Goal: Task Accomplishment & Management: Use online tool/utility

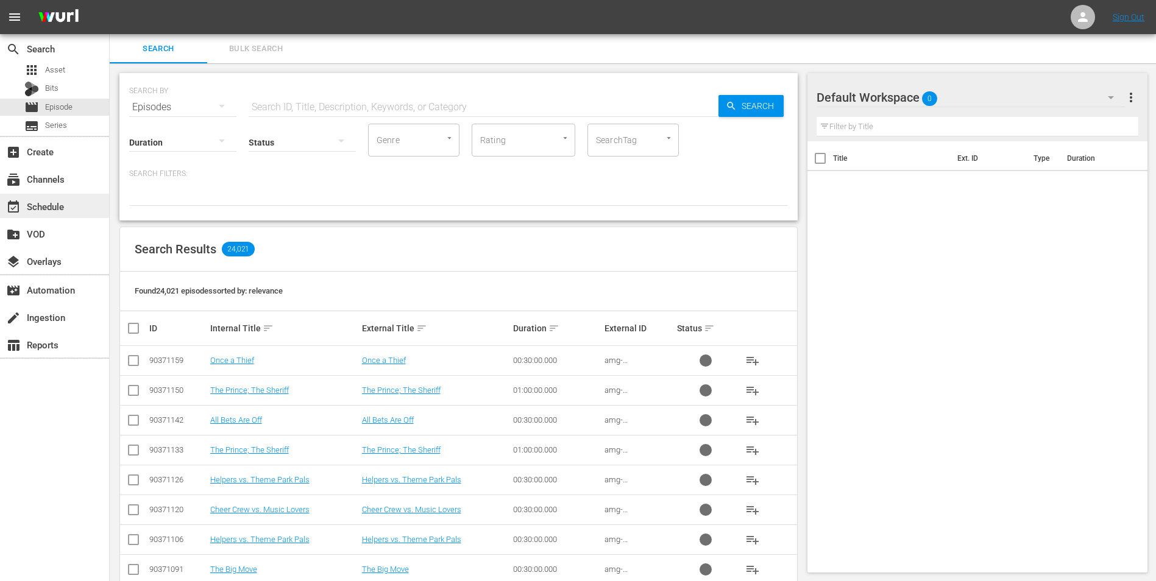
click at [79, 201] on div "event_available Schedule" at bounding box center [54, 206] width 109 height 24
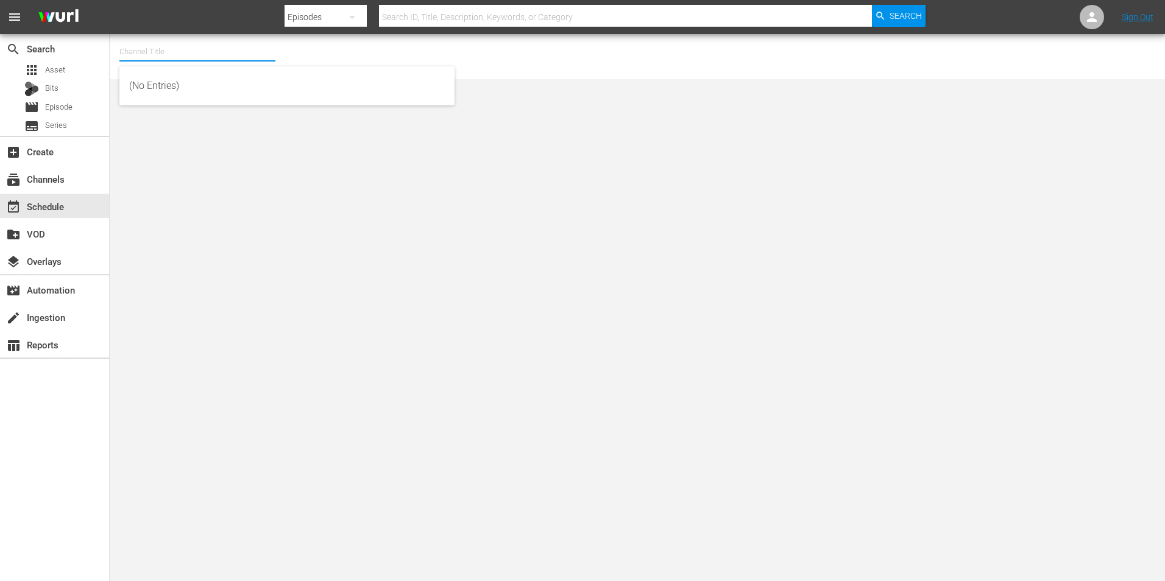
click at [161, 48] on input "text" at bounding box center [197, 51] width 156 height 29
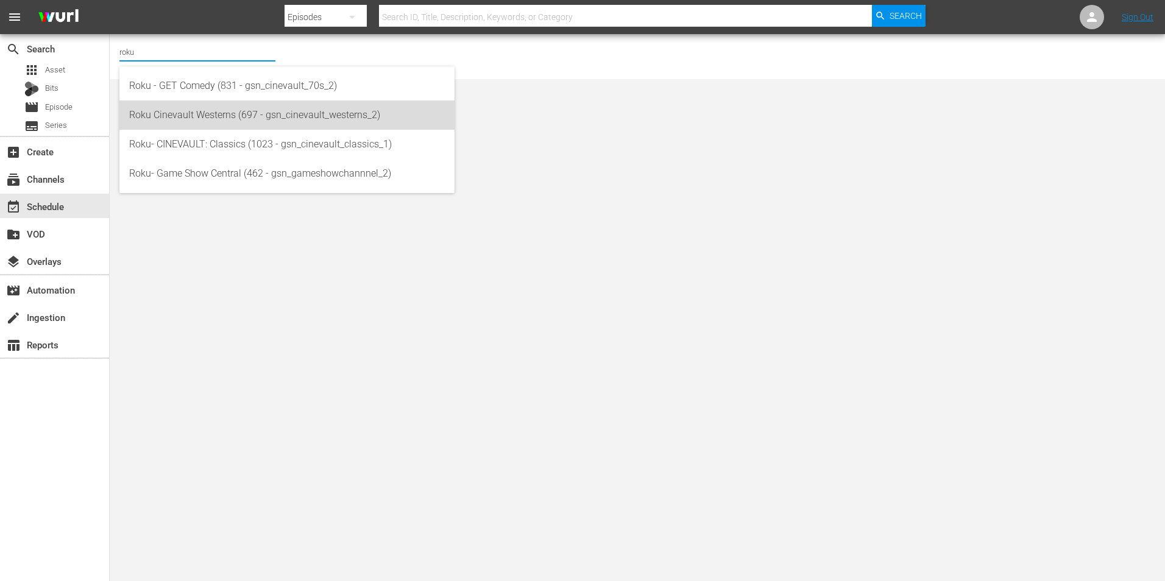
click at [201, 113] on div "Roku Cinevault Westerns (697 - gsn_cinevault_westerns_2)" at bounding box center [287, 115] width 316 height 29
type input "Roku Cinevault Westerns (697 - gsn_cinevault_westerns_2)"
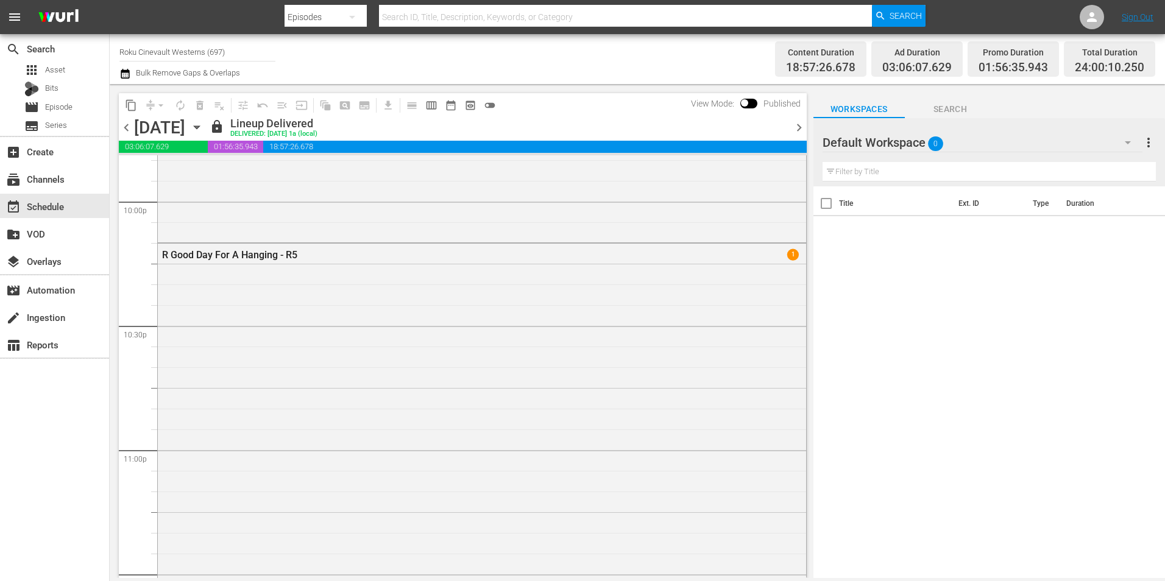
scroll to position [5544, 0]
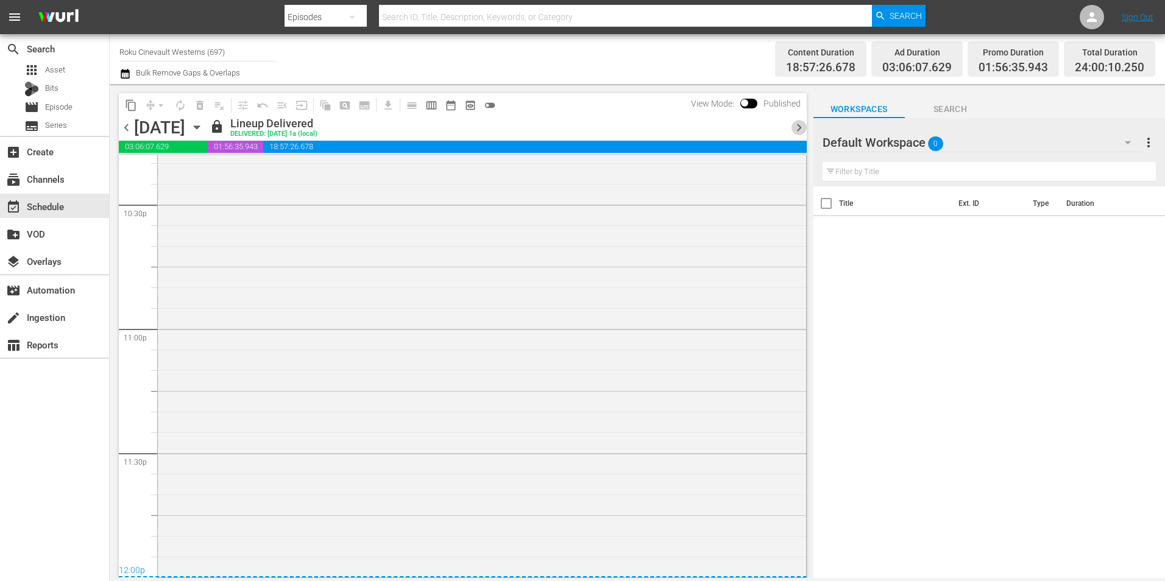
click at [800, 128] on span "chevron_right" at bounding box center [798, 127] width 15 height 15
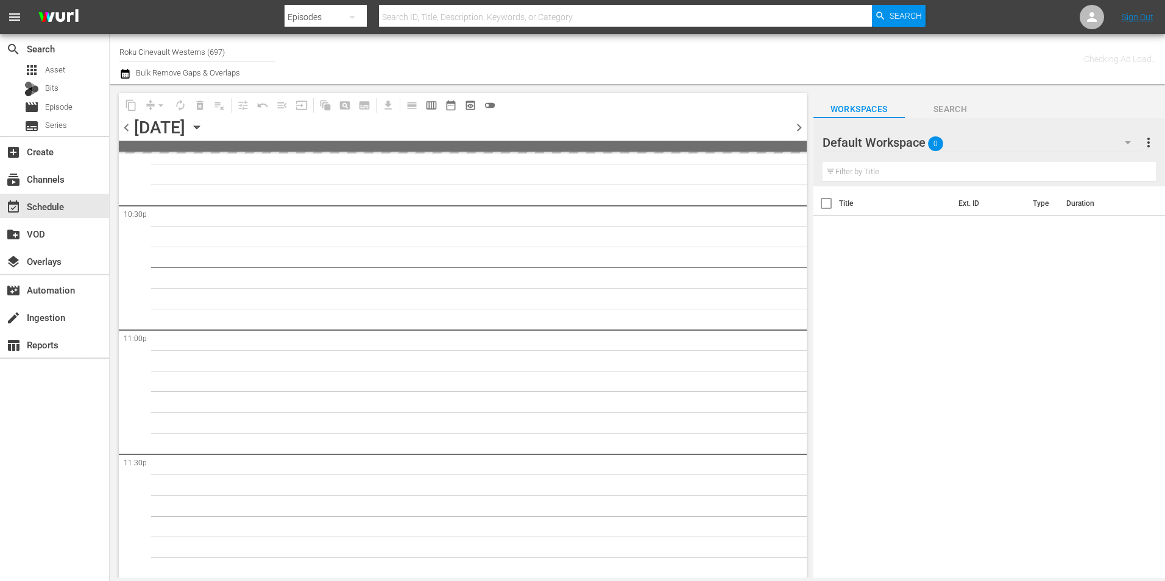
scroll to position [5542, 0]
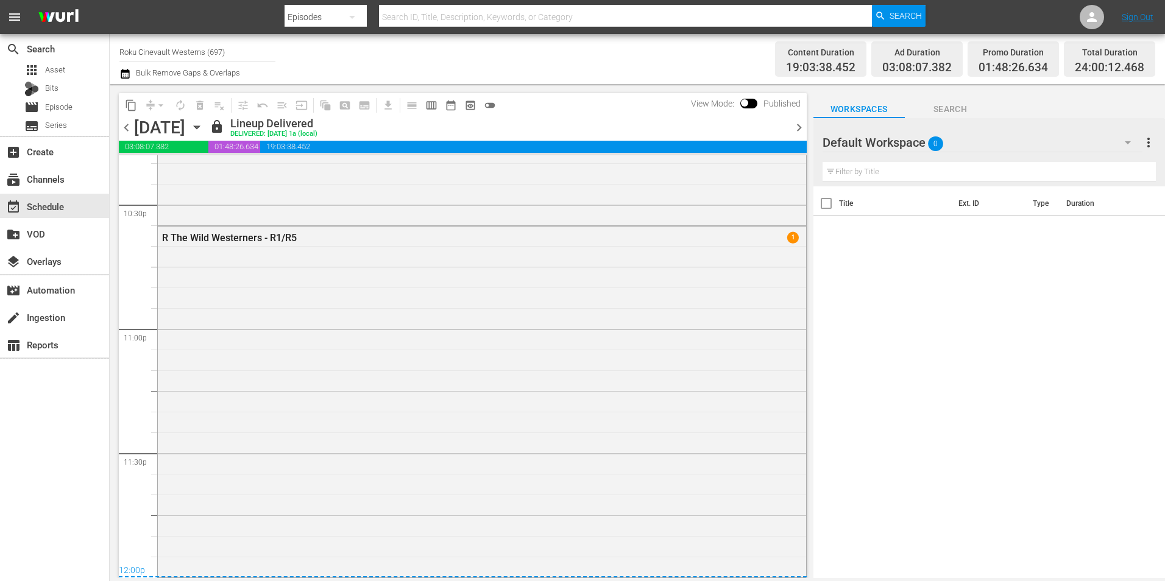
click at [799, 127] on span "chevron_right" at bounding box center [798, 127] width 15 height 15
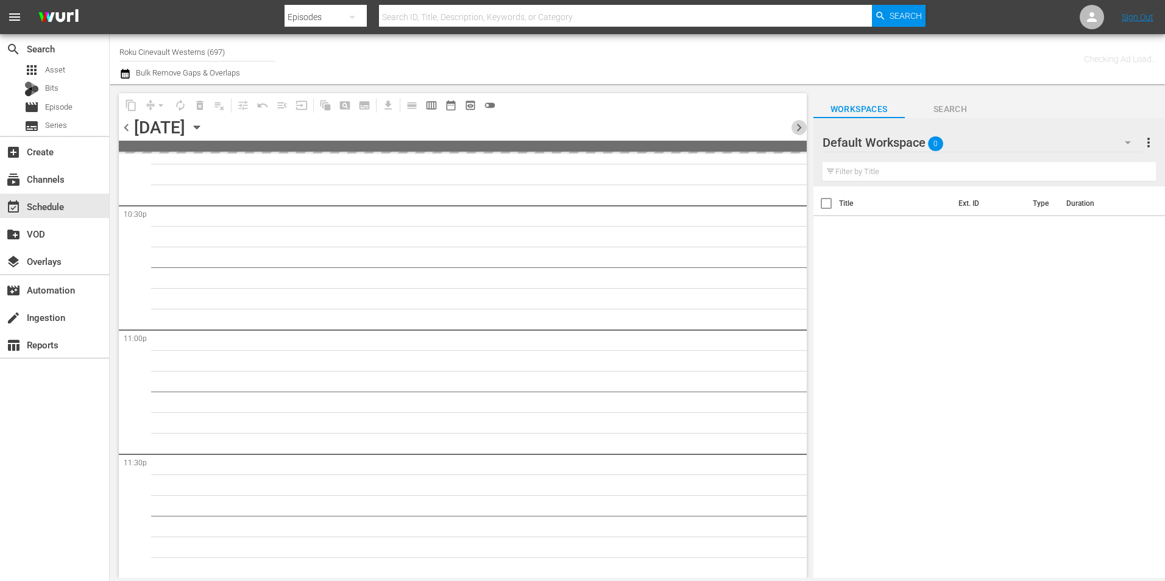
click at [800, 127] on span "chevron_right" at bounding box center [798, 127] width 15 height 15
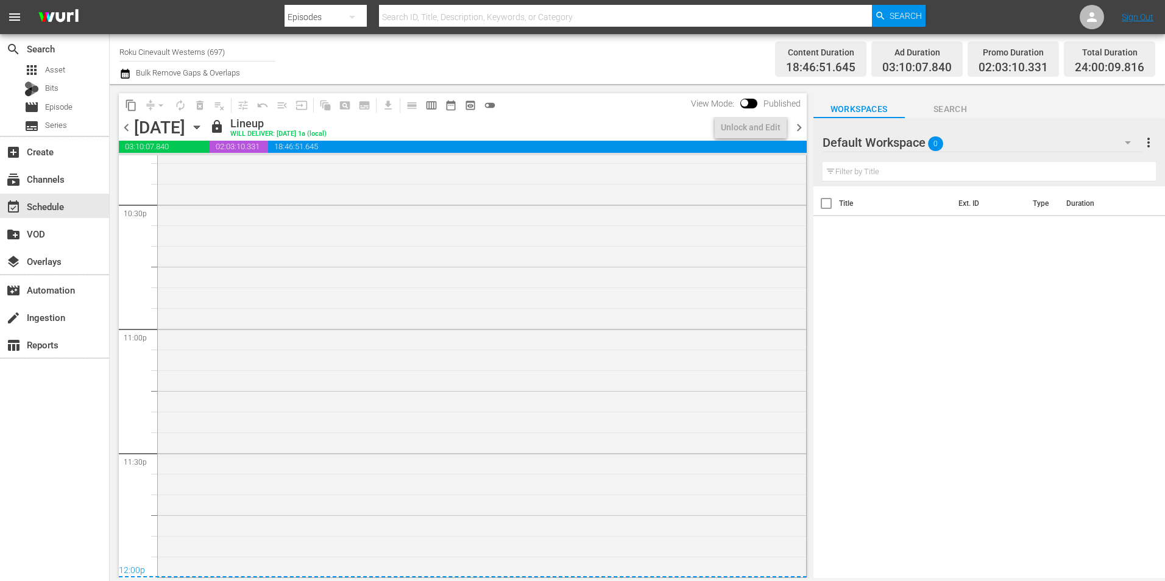
click at [800, 125] on span "chevron_right" at bounding box center [798, 127] width 15 height 15
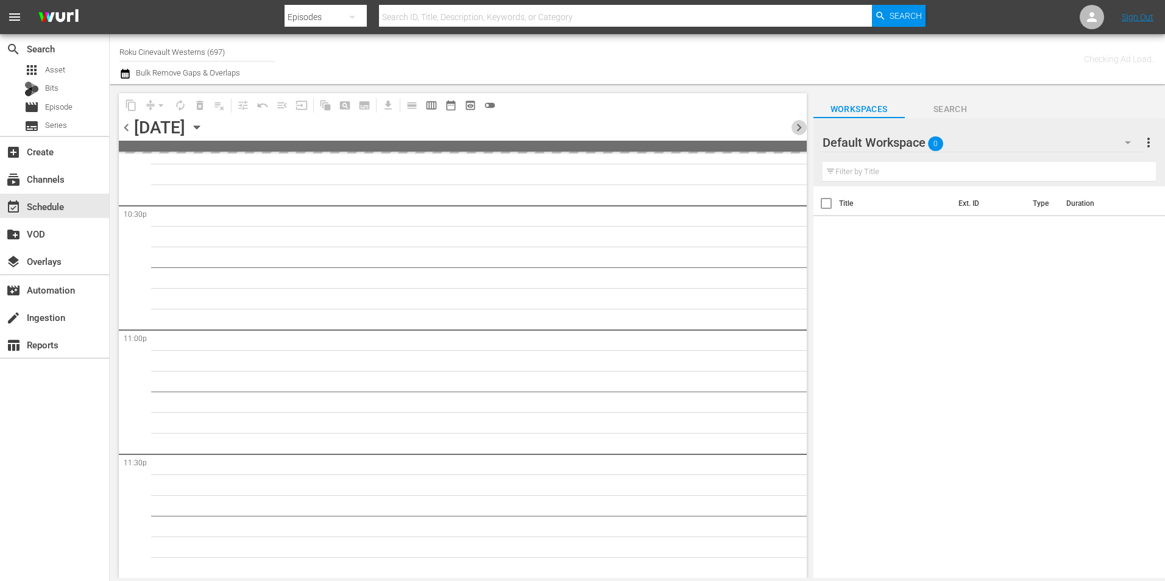
click at [800, 125] on span "chevron_right" at bounding box center [798, 127] width 15 height 15
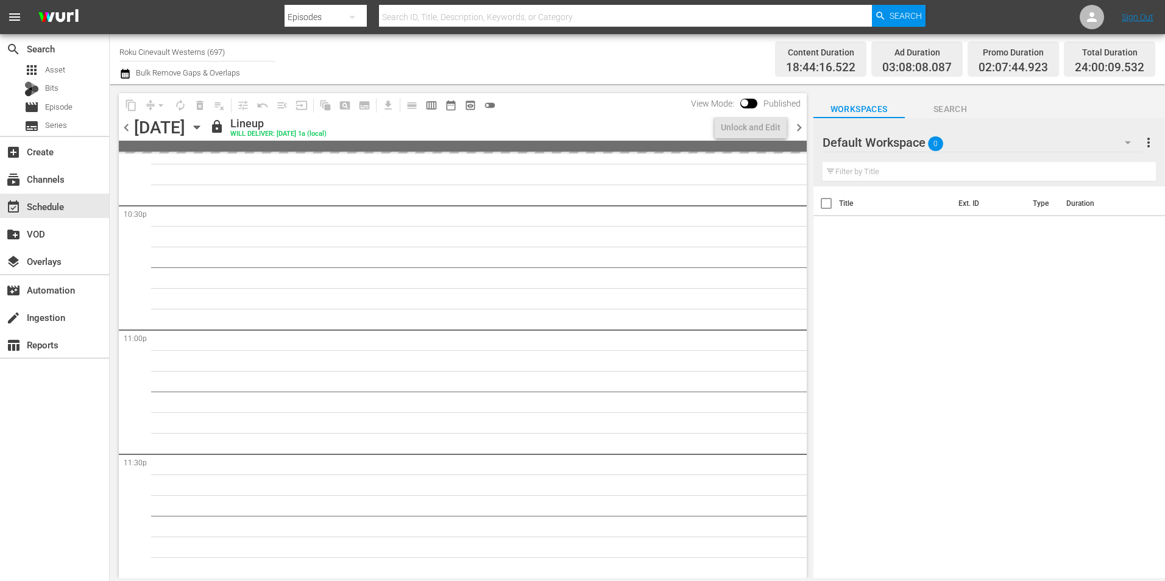
click at [800, 125] on span "chevron_right" at bounding box center [798, 127] width 15 height 15
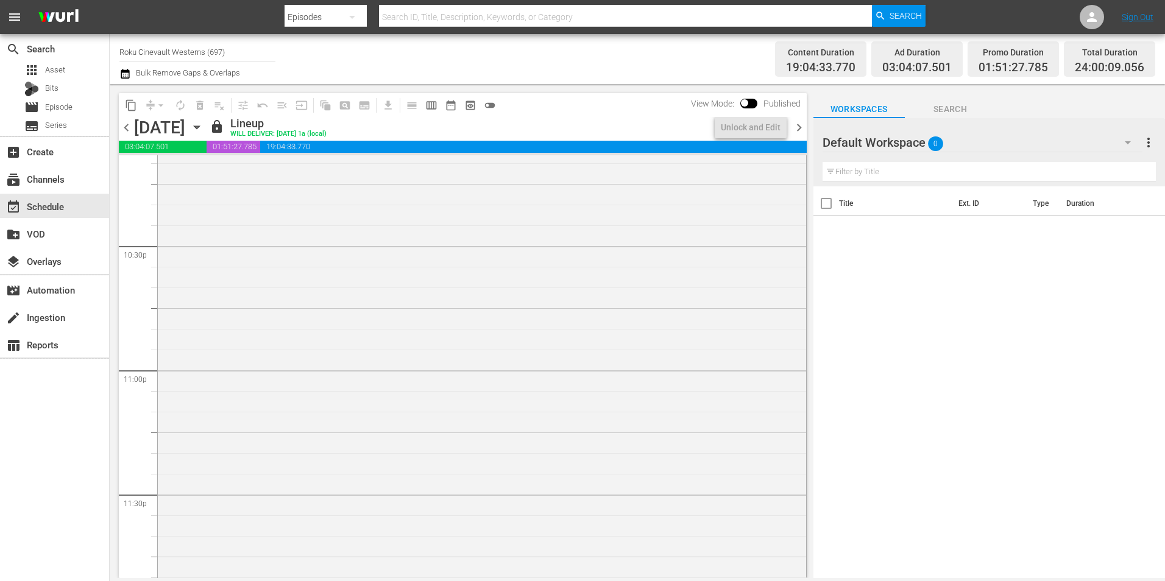
click at [800, 125] on span "chevron_right" at bounding box center [798, 127] width 15 height 15
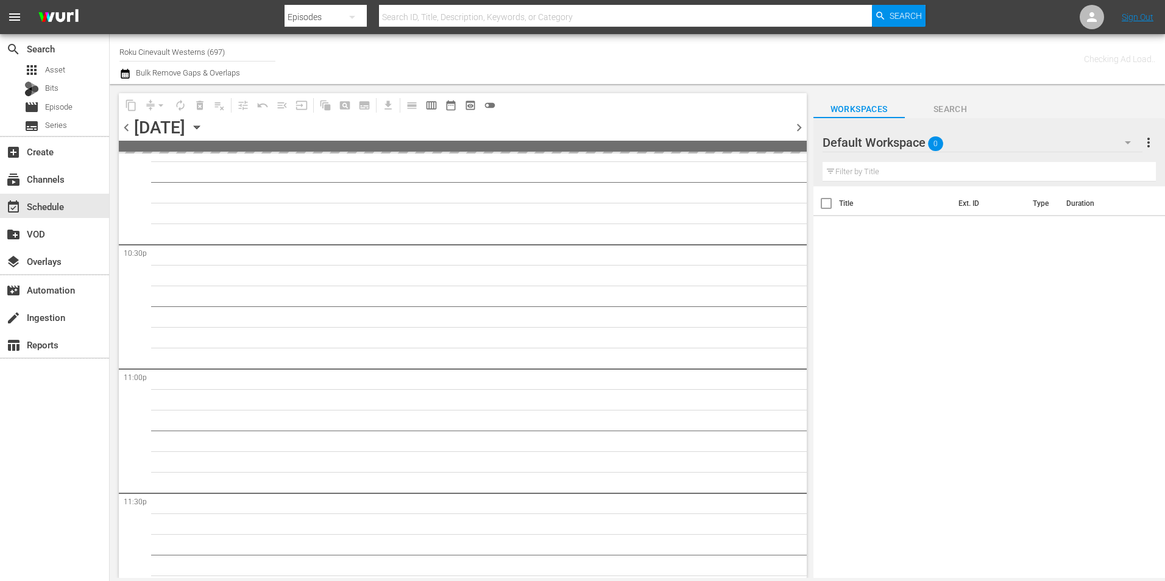
scroll to position [5542, 0]
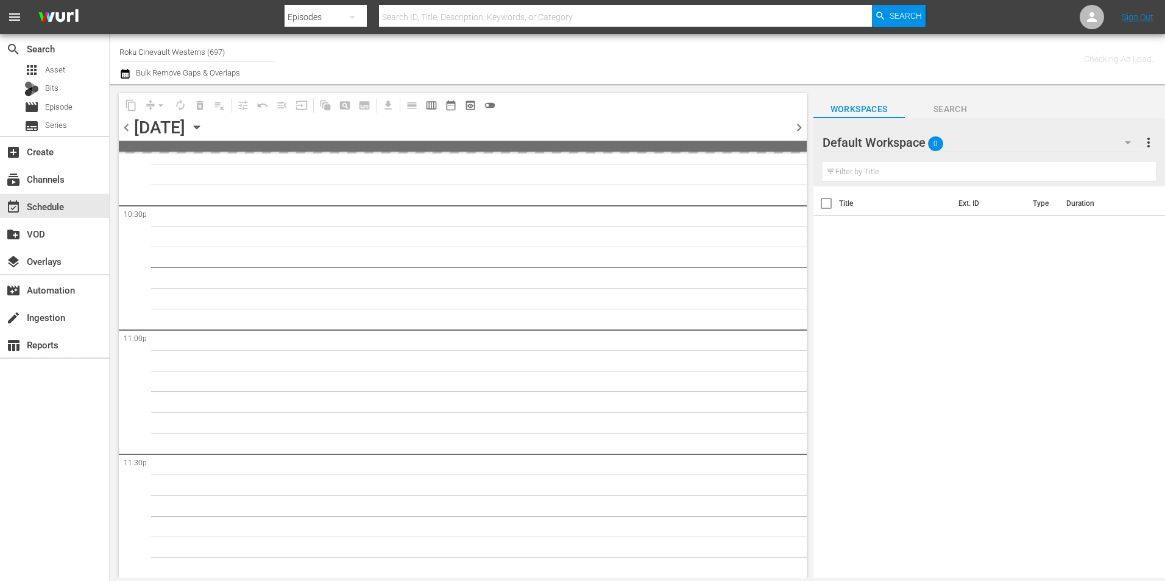
click at [1057, 138] on div "Default Workspace 0" at bounding box center [983, 143] width 320 height 34
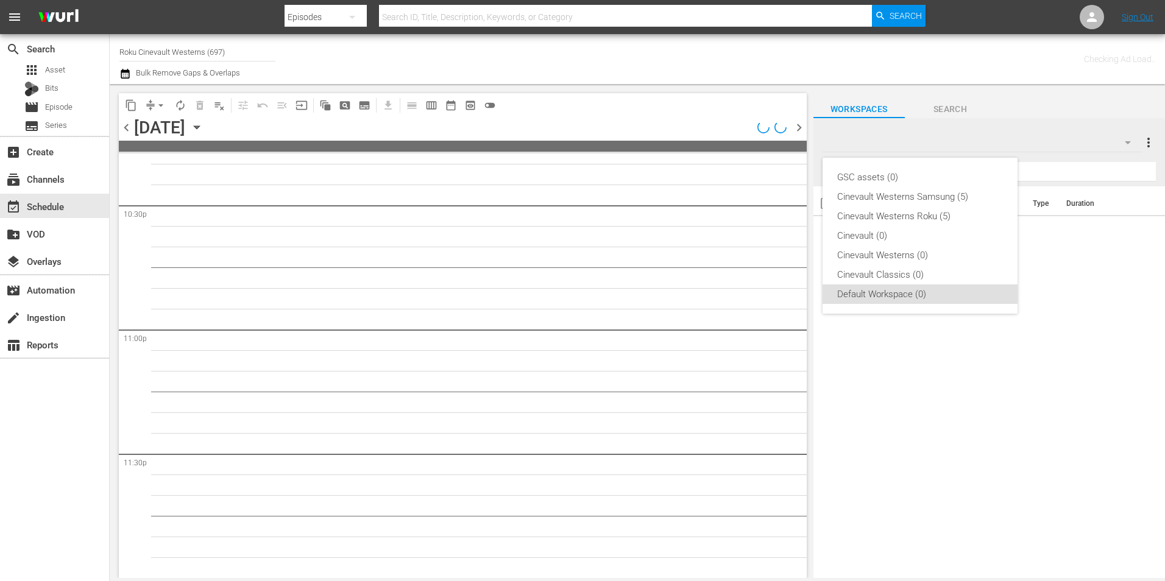
scroll to position [5544, 0]
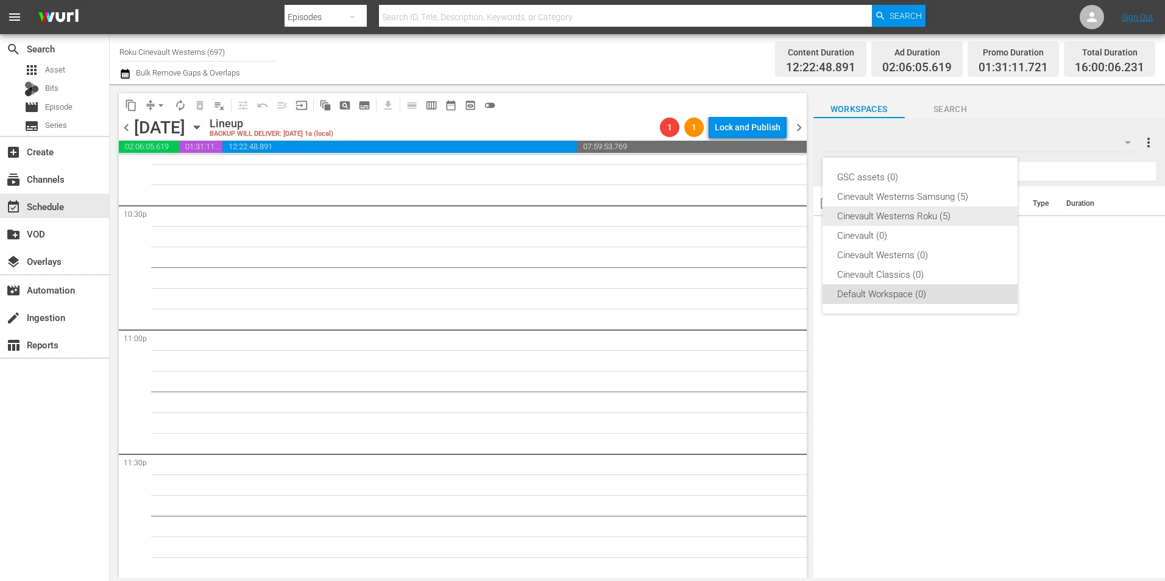
click at [881, 213] on div "Cinevault Westerns Roku (5)" at bounding box center [920, 216] width 166 height 19
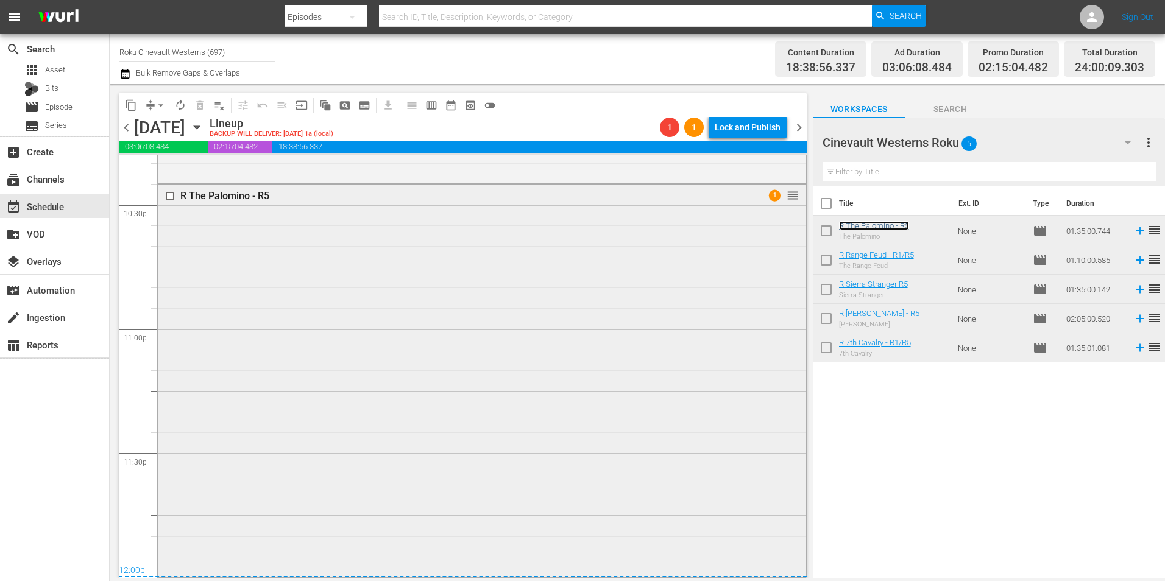
scroll to position [5361, 0]
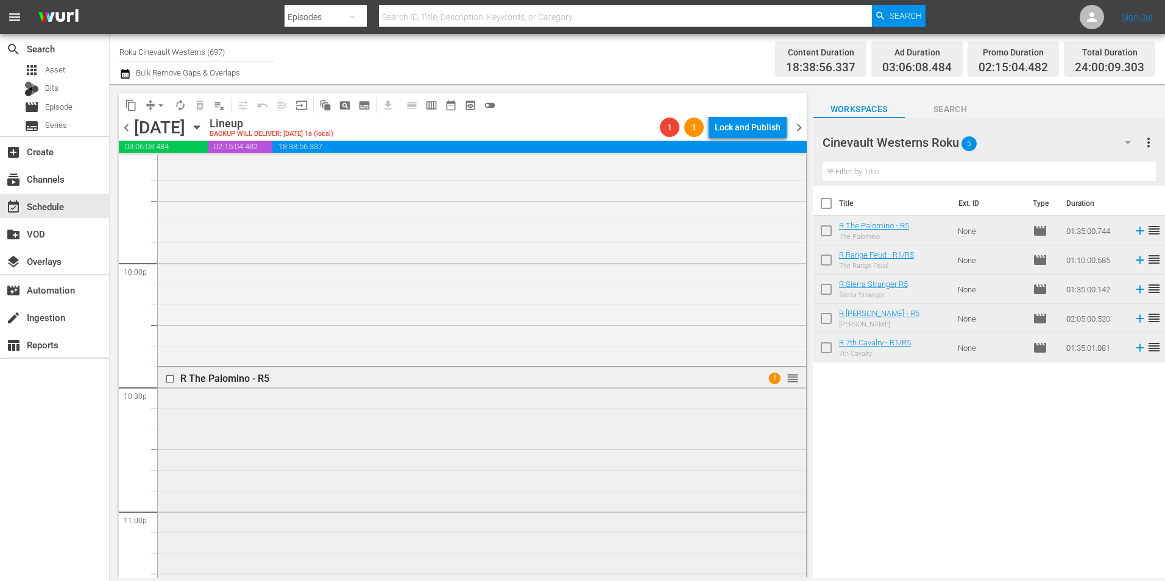
click at [171, 381] on input "checkbox" at bounding box center [171, 379] width 13 height 10
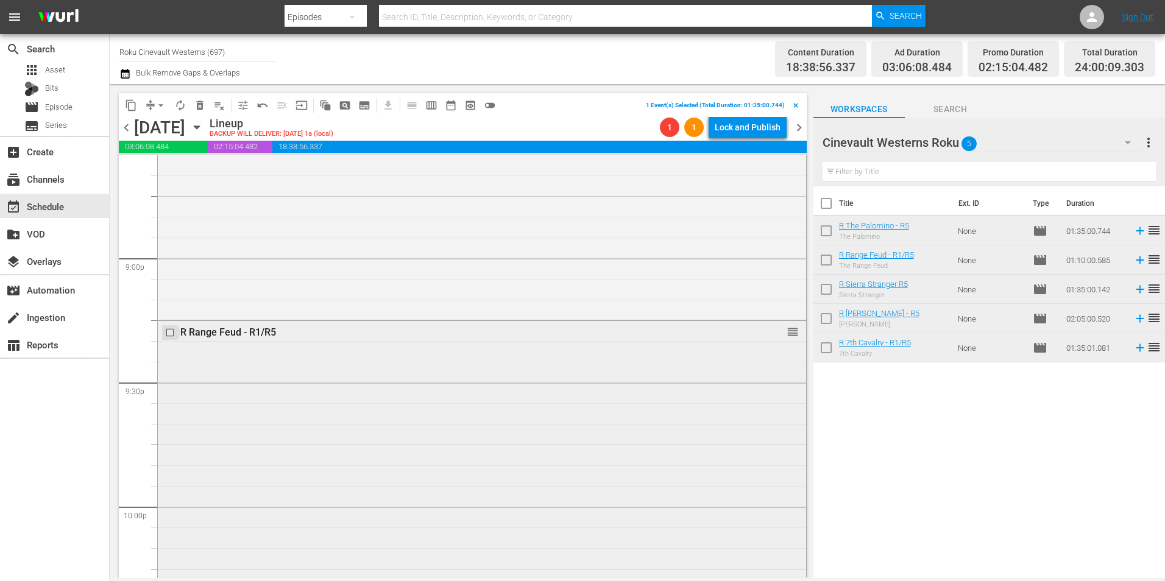
click at [171, 333] on input "checkbox" at bounding box center [171, 333] width 13 height 10
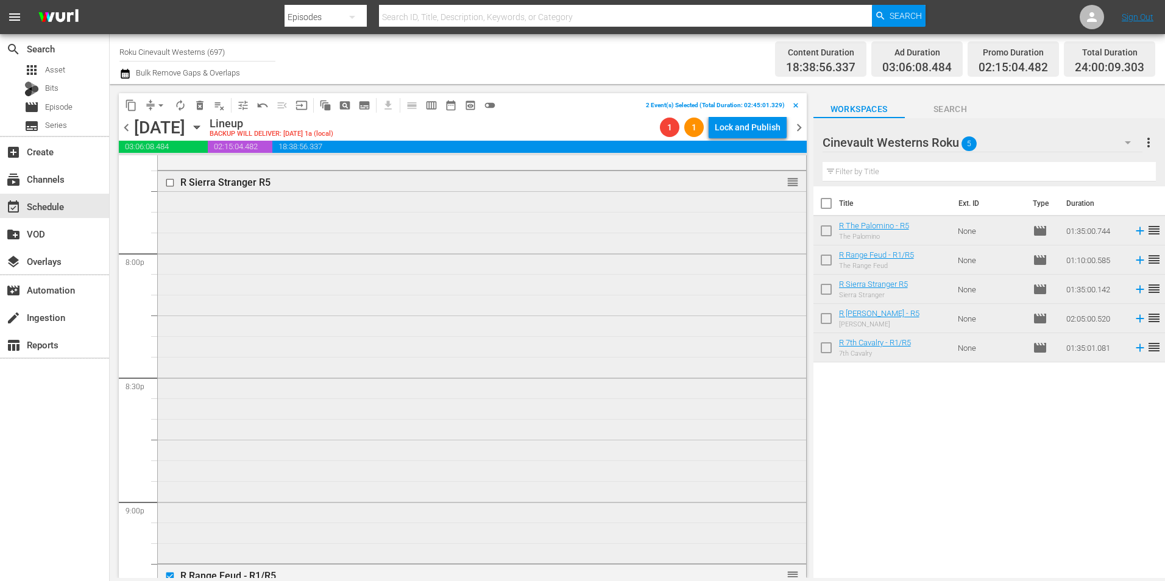
click at [171, 181] on input "checkbox" at bounding box center [171, 183] width 13 height 10
click at [172, 213] on input "checkbox" at bounding box center [171, 213] width 13 height 10
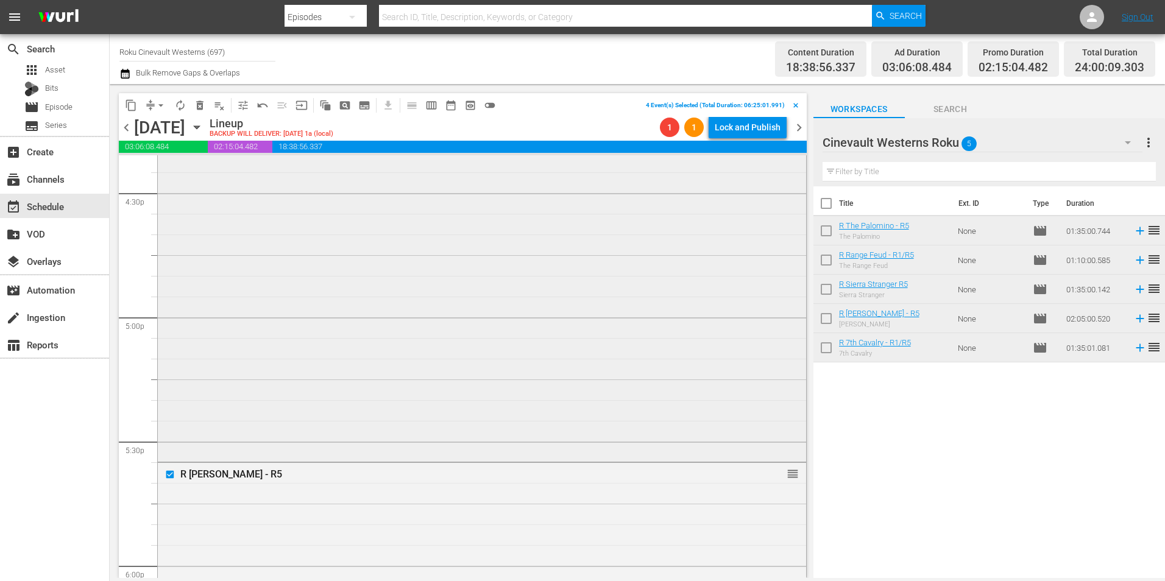
scroll to position [3960, 0]
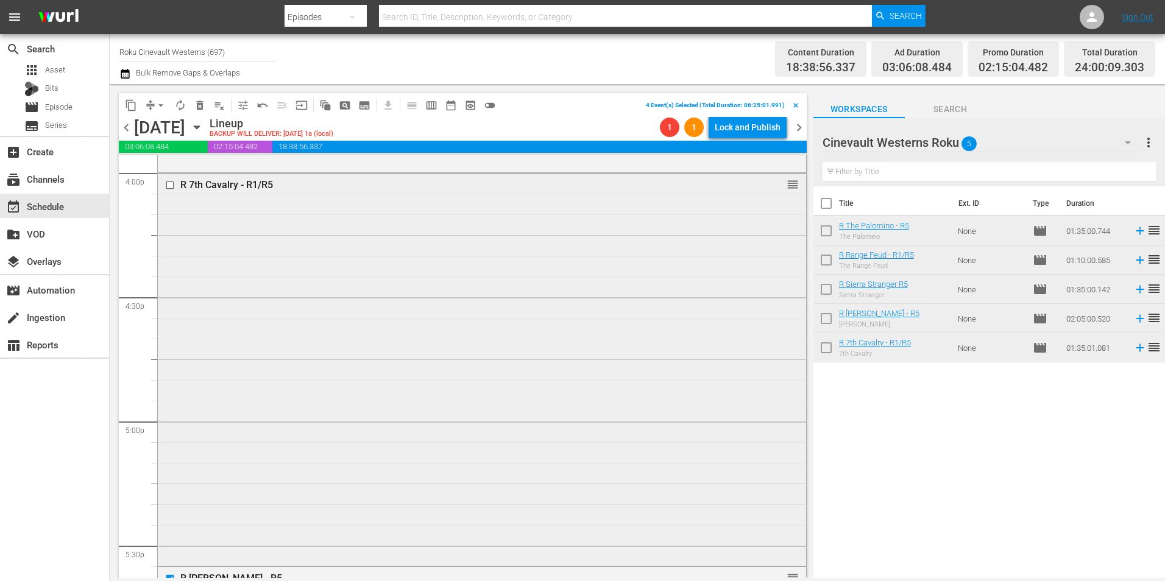
click at [170, 188] on input "checkbox" at bounding box center [171, 185] width 13 height 10
click at [125, 103] on span "content_copy" at bounding box center [131, 105] width 12 height 12
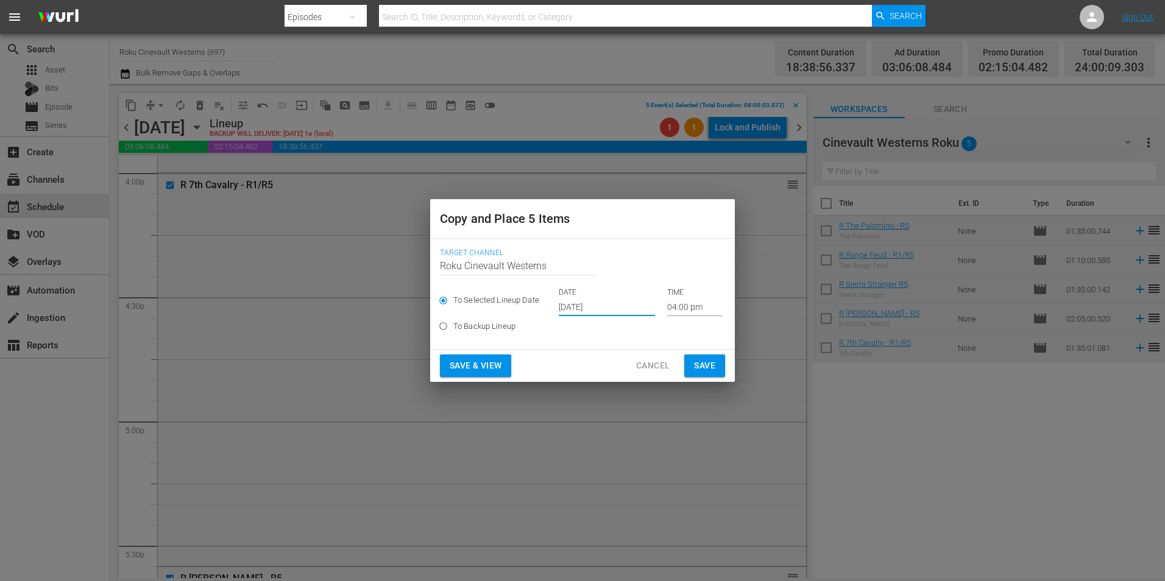
click at [611, 304] on input "[DATE]" at bounding box center [607, 307] width 96 height 18
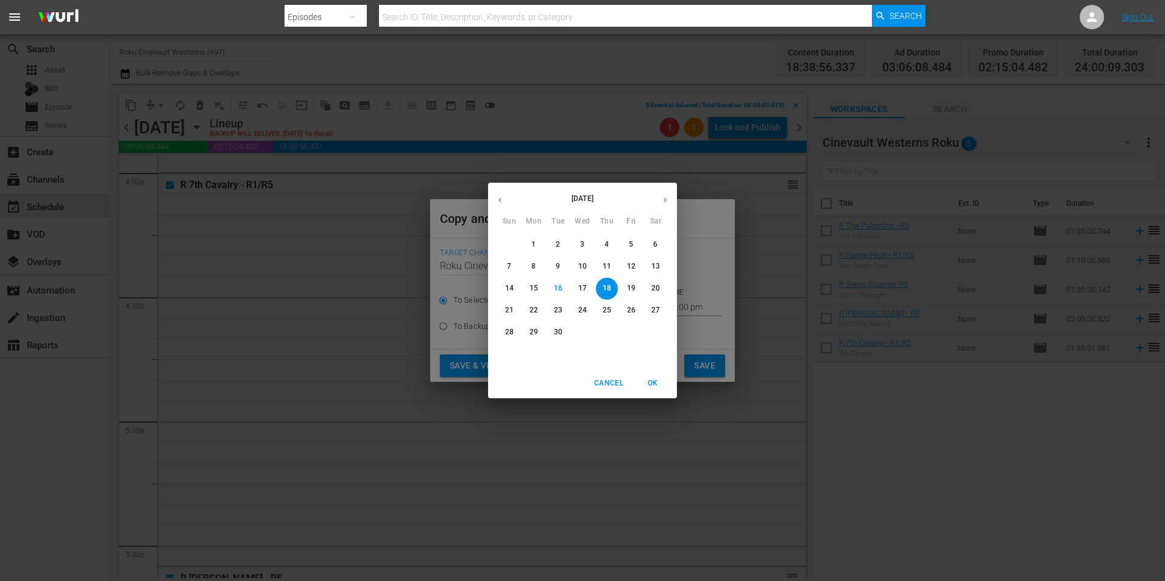
click at [510, 333] on p "28" at bounding box center [509, 332] width 9 height 10
type input "[DATE]"
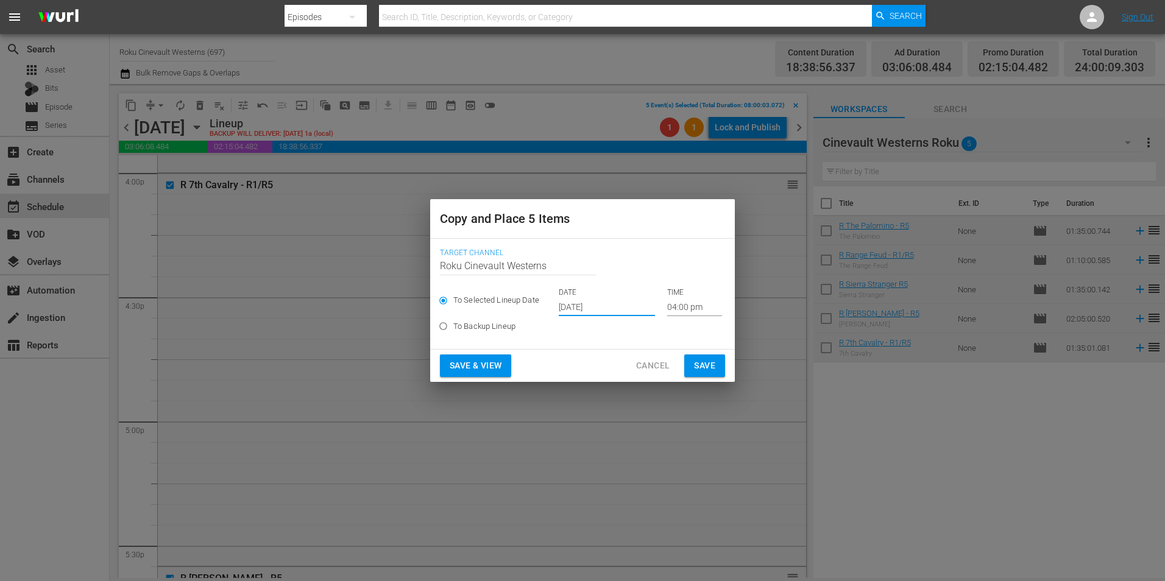
click at [699, 308] on input "04:00 pm" at bounding box center [694, 307] width 55 height 18
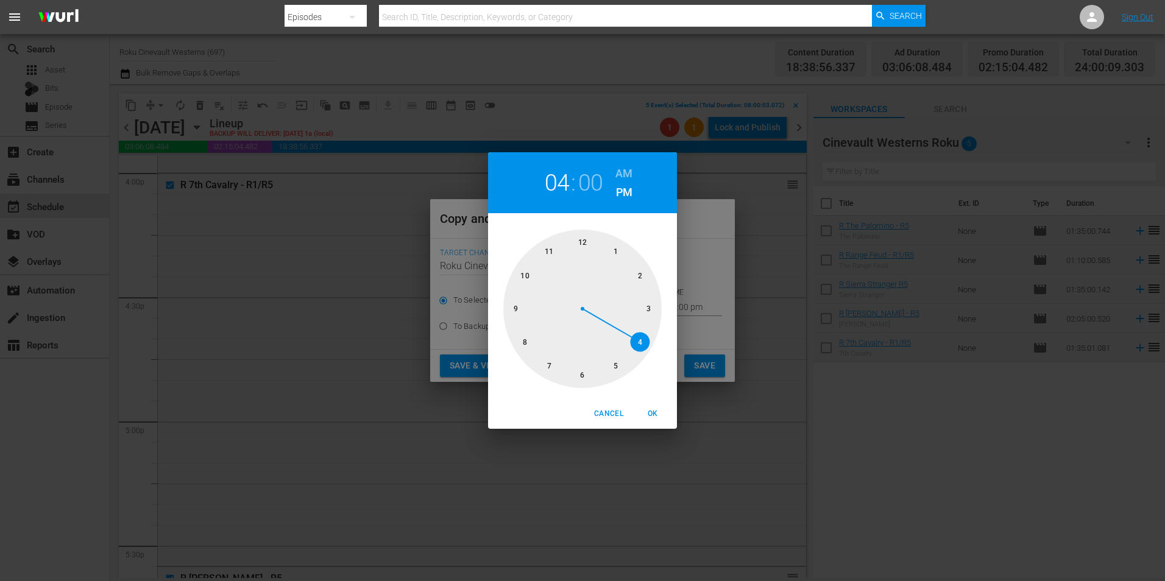
click at [579, 252] on div at bounding box center [582, 309] width 158 height 158
click at [624, 166] on h6 "AM" at bounding box center [623, 173] width 17 height 19
click at [654, 411] on span "OK" at bounding box center [652, 414] width 29 height 13
type input "12:00 am"
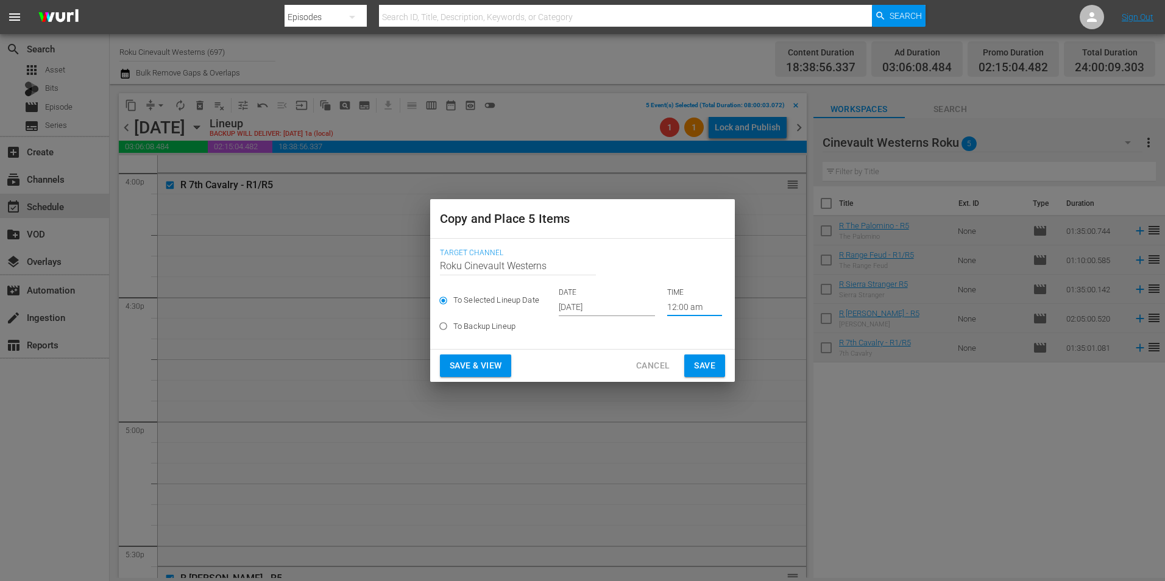
click at [705, 367] on span "Save" at bounding box center [704, 365] width 21 height 15
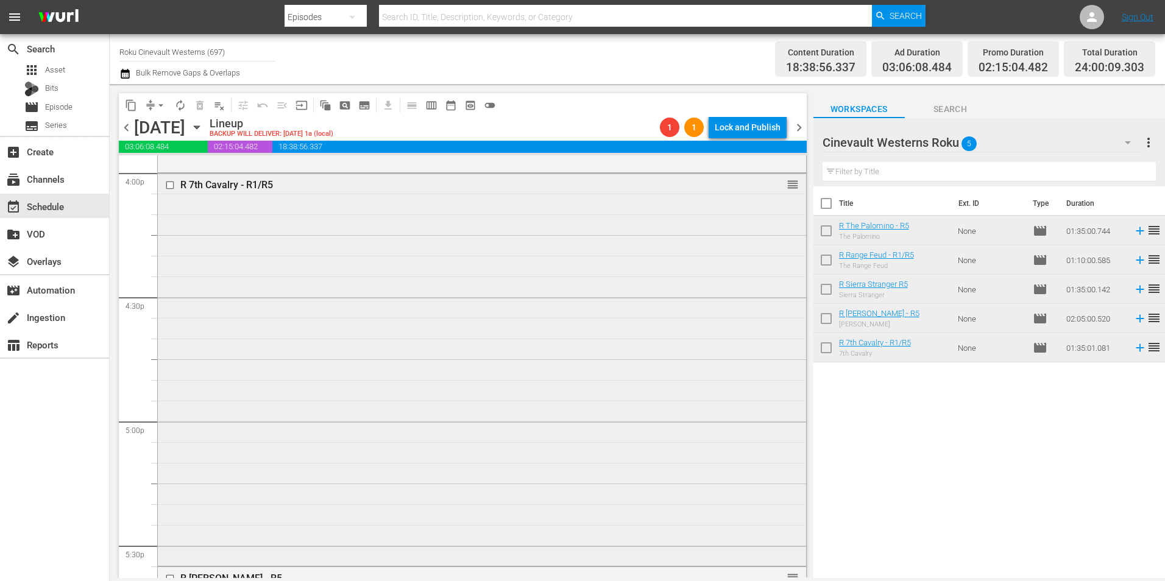
click at [171, 186] on input "checkbox" at bounding box center [171, 185] width 13 height 10
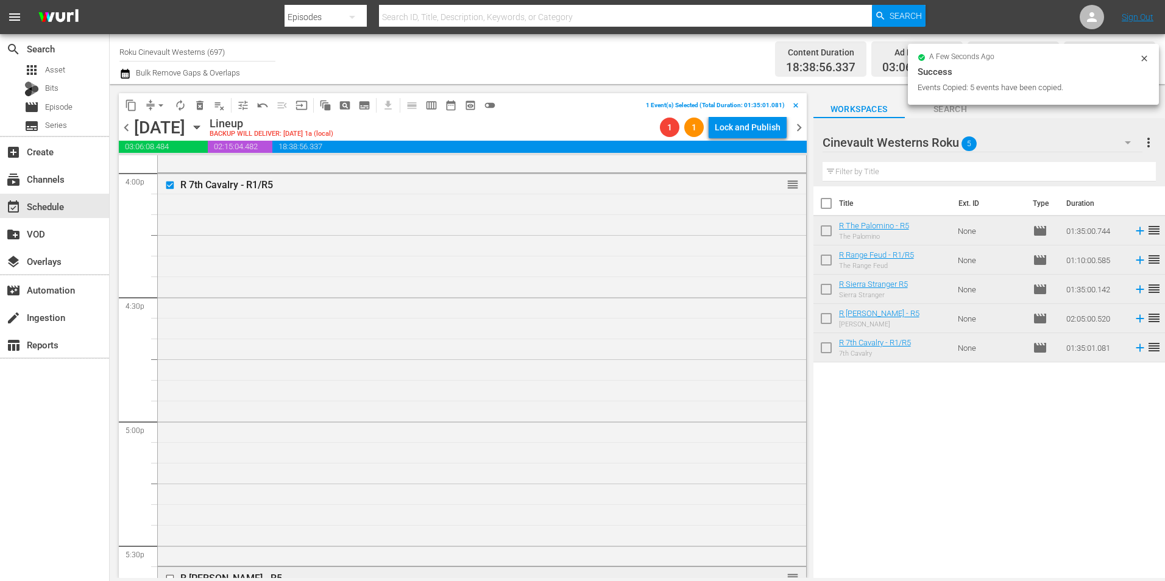
scroll to position [4265, 0]
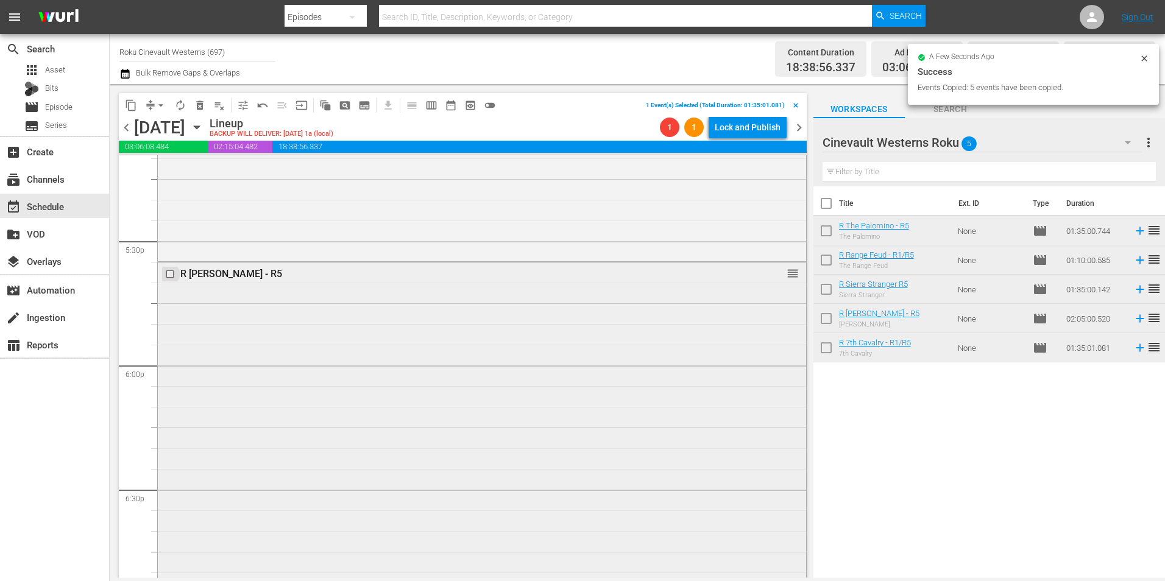
click at [166, 277] on input "checkbox" at bounding box center [171, 274] width 13 height 10
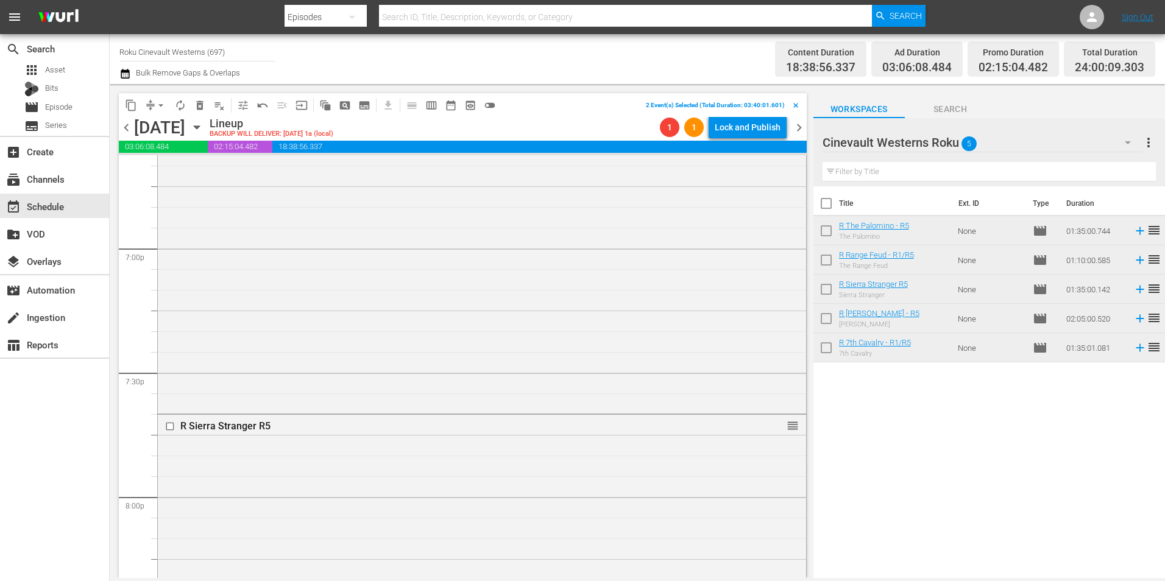
click at [171, 423] on input "checkbox" at bounding box center [171, 427] width 13 height 10
click at [172, 454] on input "checkbox" at bounding box center [171, 455] width 13 height 10
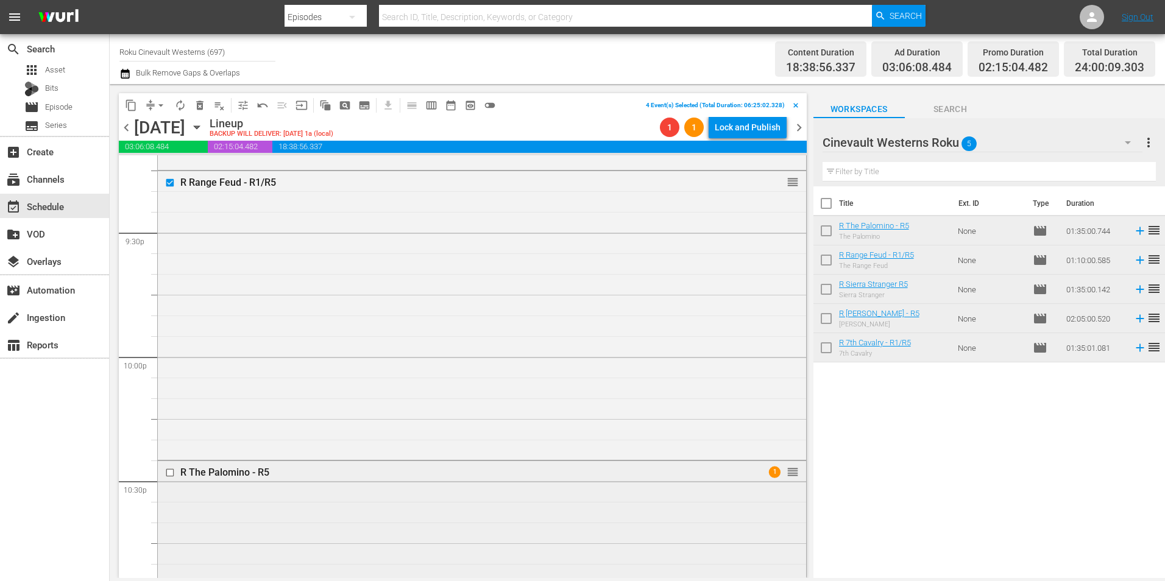
scroll to position [5361, 0]
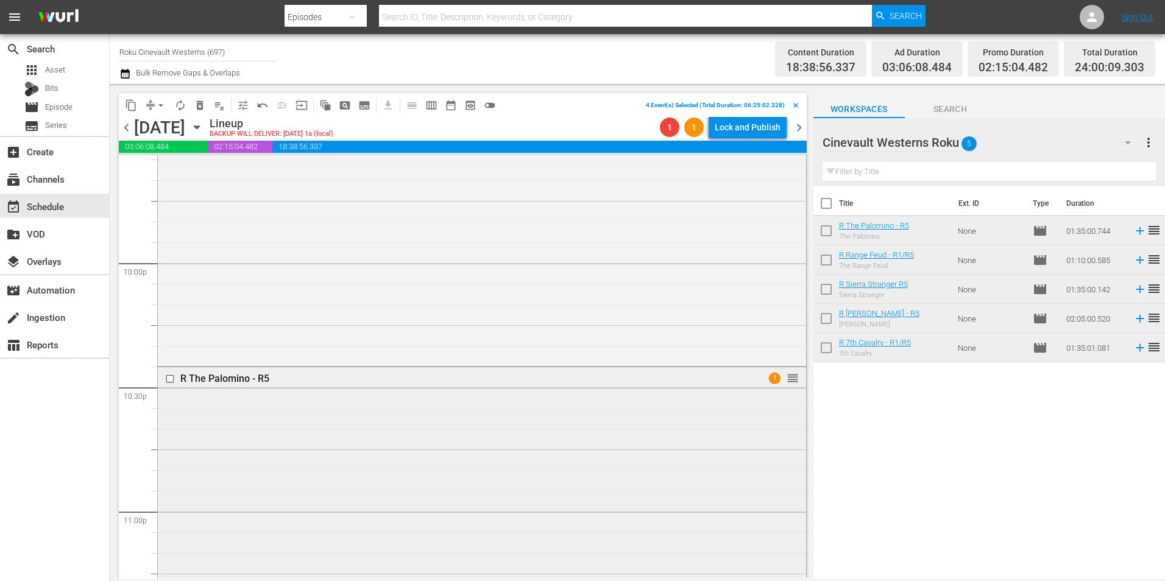
click at [171, 378] on input "checkbox" at bounding box center [171, 379] width 13 height 10
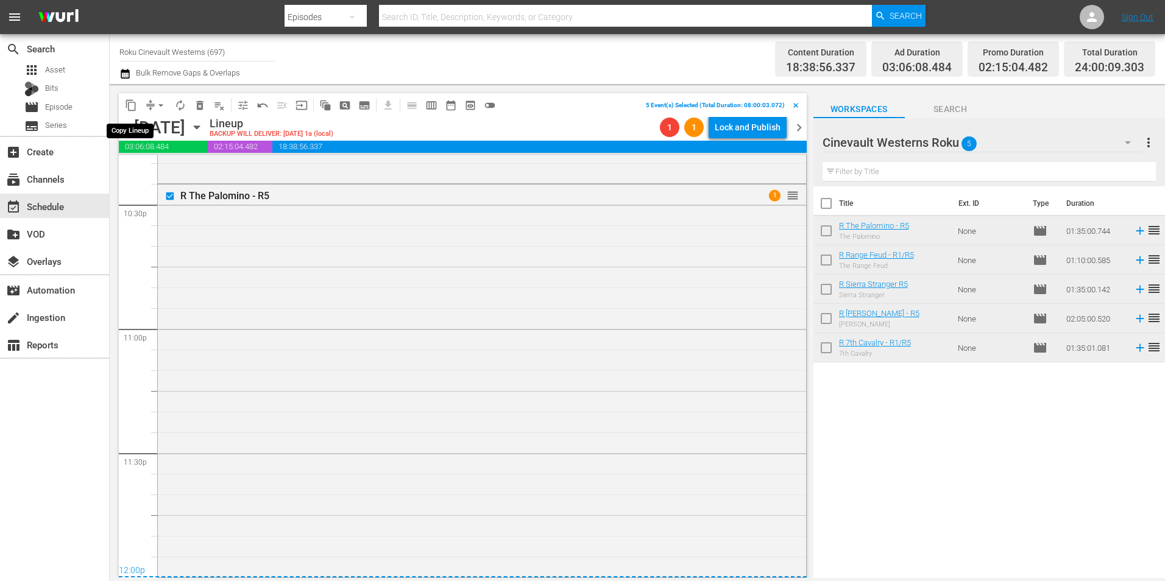
click at [130, 104] on span "content_copy" at bounding box center [131, 105] width 12 height 12
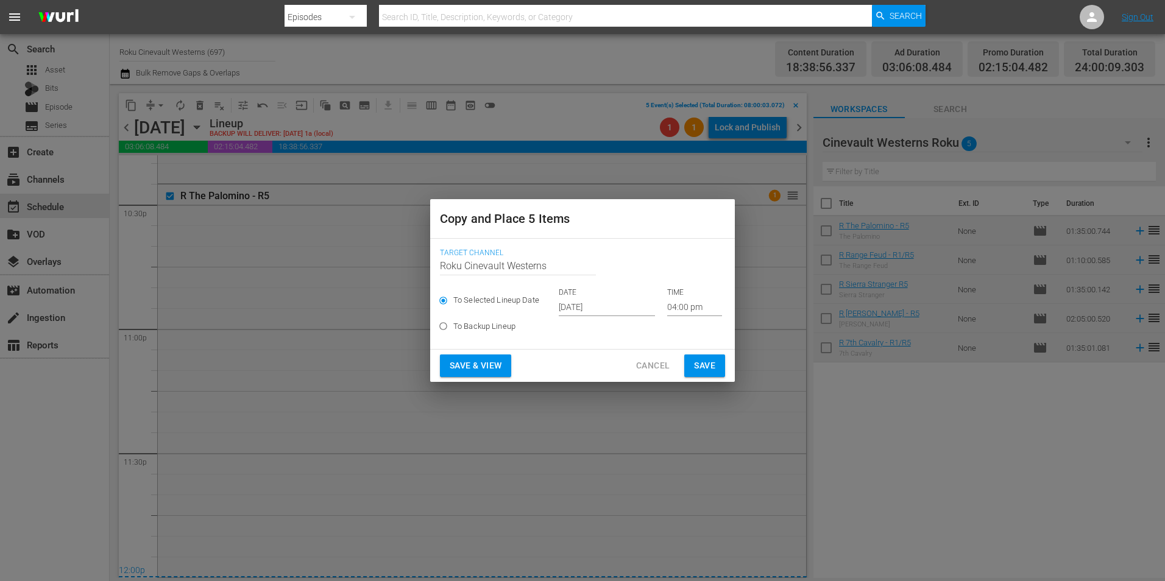
click at [623, 306] on input "[DATE]" at bounding box center [607, 307] width 96 height 18
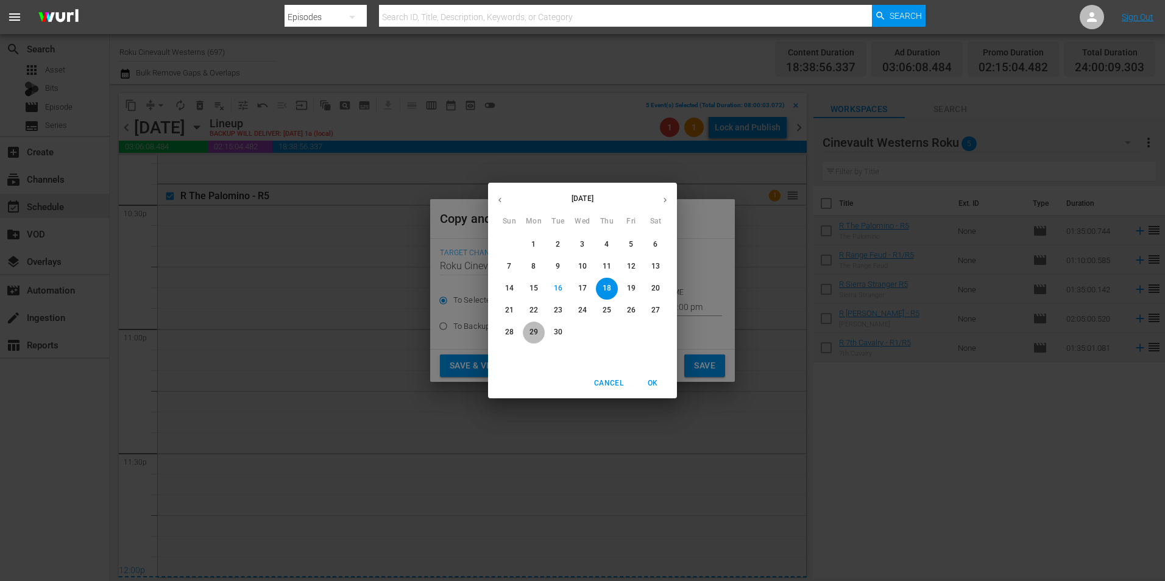
click at [531, 335] on p "29" at bounding box center [533, 332] width 9 height 10
type input "[DATE]"
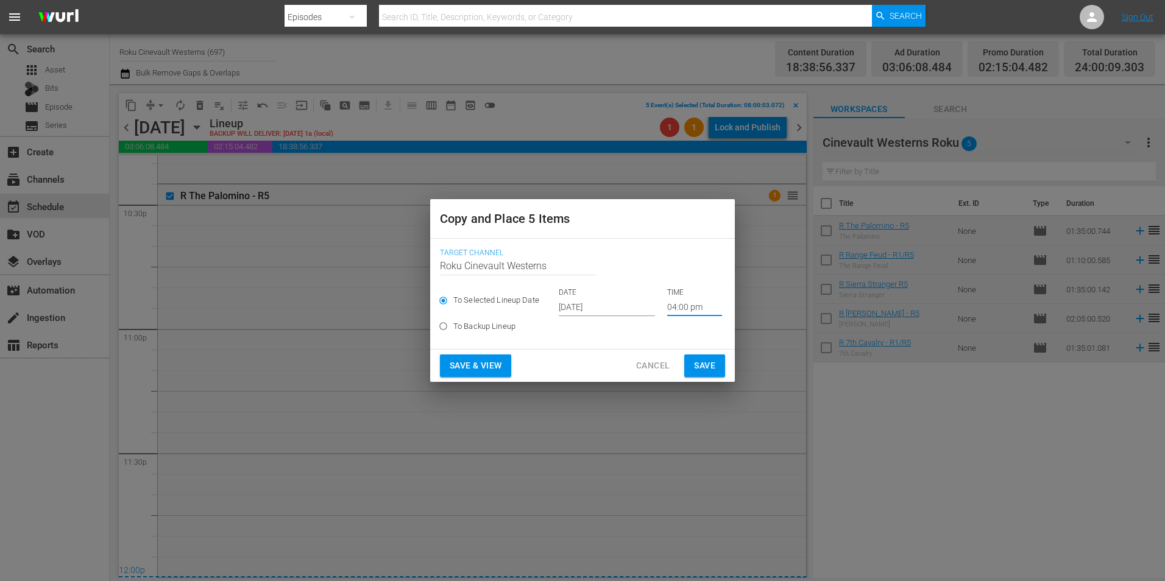
click at [689, 303] on input "04:00 pm" at bounding box center [694, 307] width 55 height 18
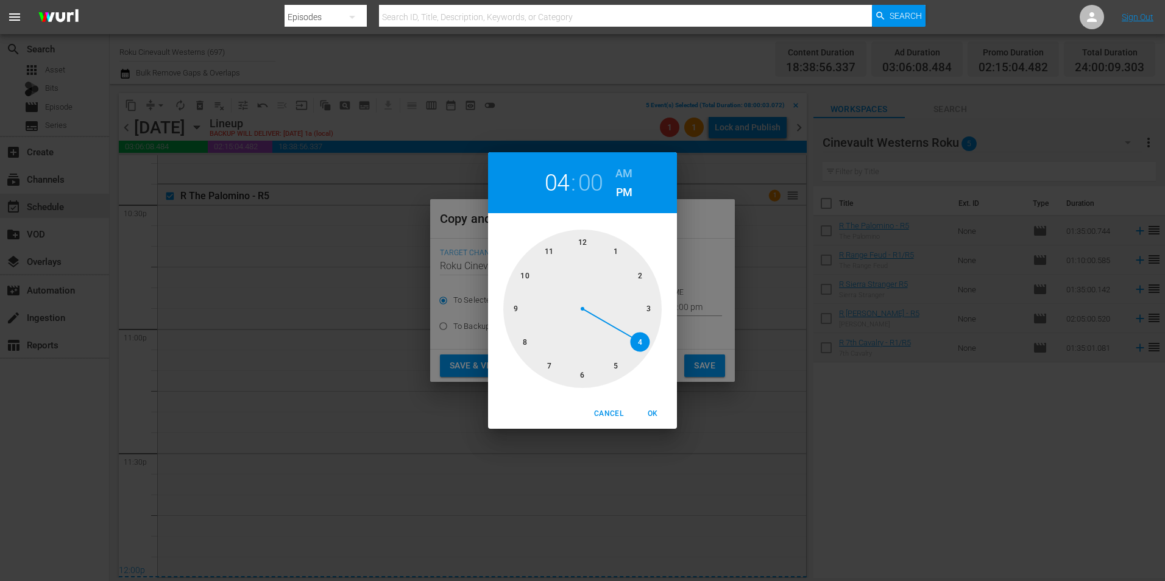
click at [522, 334] on div at bounding box center [582, 309] width 158 height 158
click at [621, 172] on h6 "AM" at bounding box center [623, 173] width 17 height 19
click at [659, 414] on span "OK" at bounding box center [652, 414] width 29 height 13
type input "08:00 am"
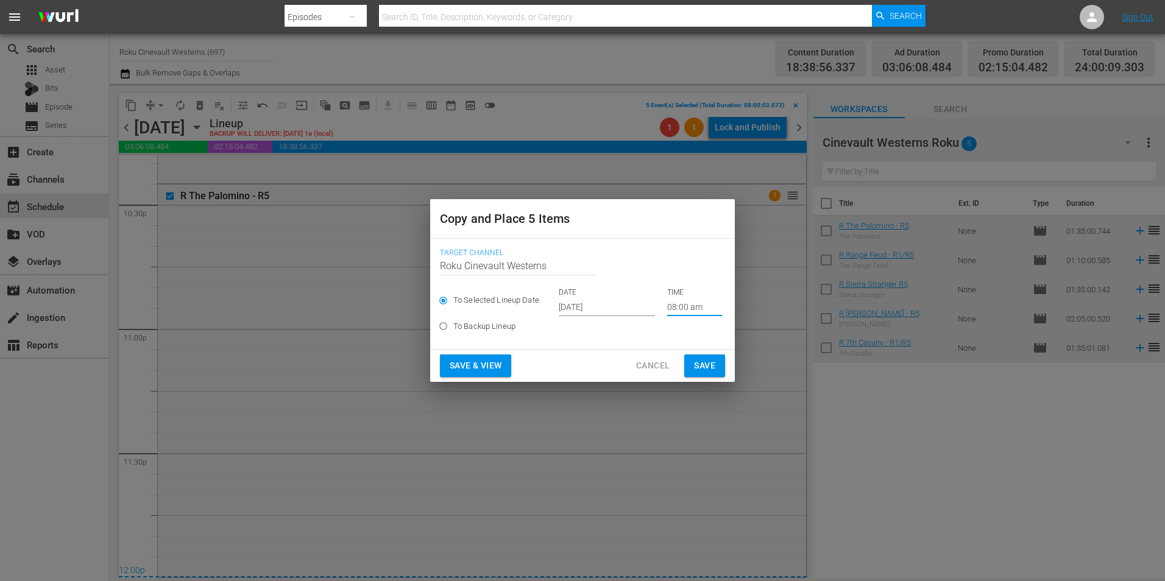
click at [708, 361] on span "Save" at bounding box center [704, 365] width 21 height 15
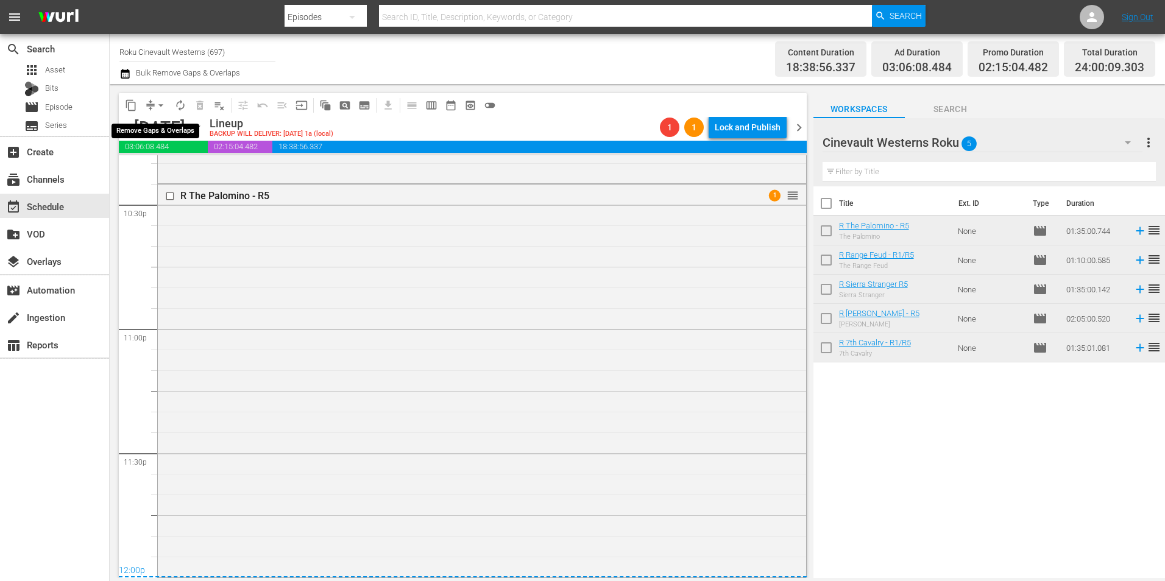
click at [162, 99] on span "arrow_drop_down" at bounding box center [161, 105] width 12 height 12
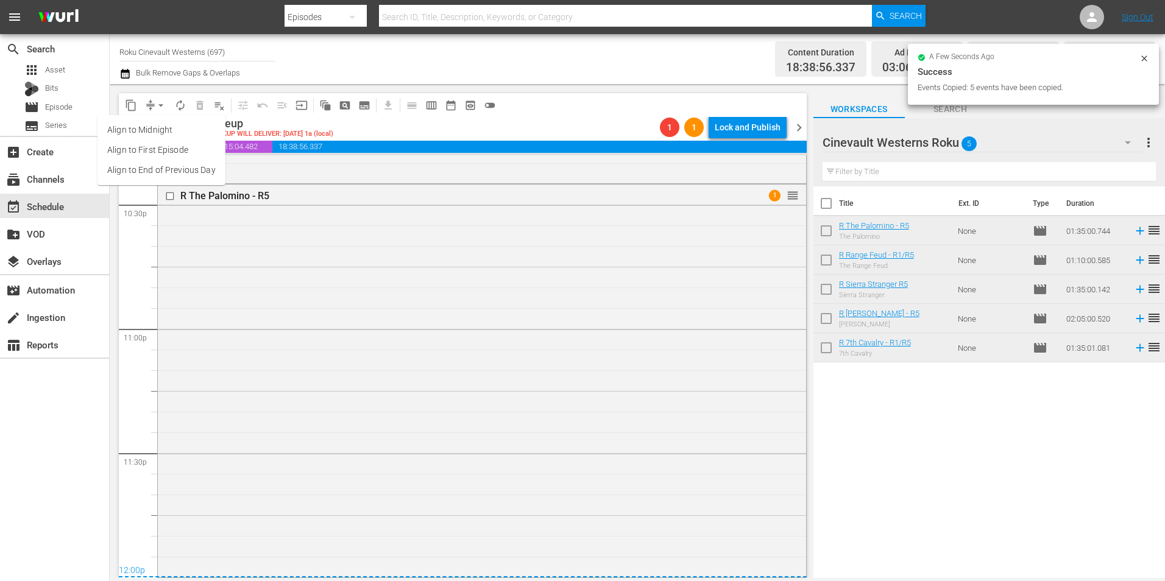
click at [194, 132] on li "Align to Midnight" at bounding box center [161, 130] width 128 height 20
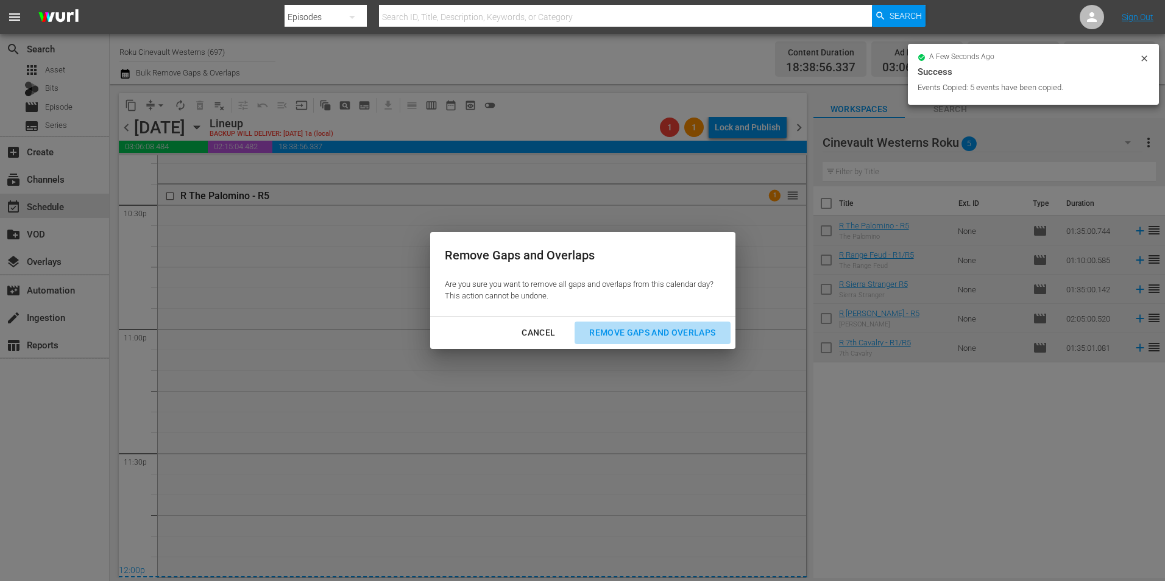
click at [629, 336] on div "Remove Gaps and Overlaps" at bounding box center [652, 332] width 146 height 15
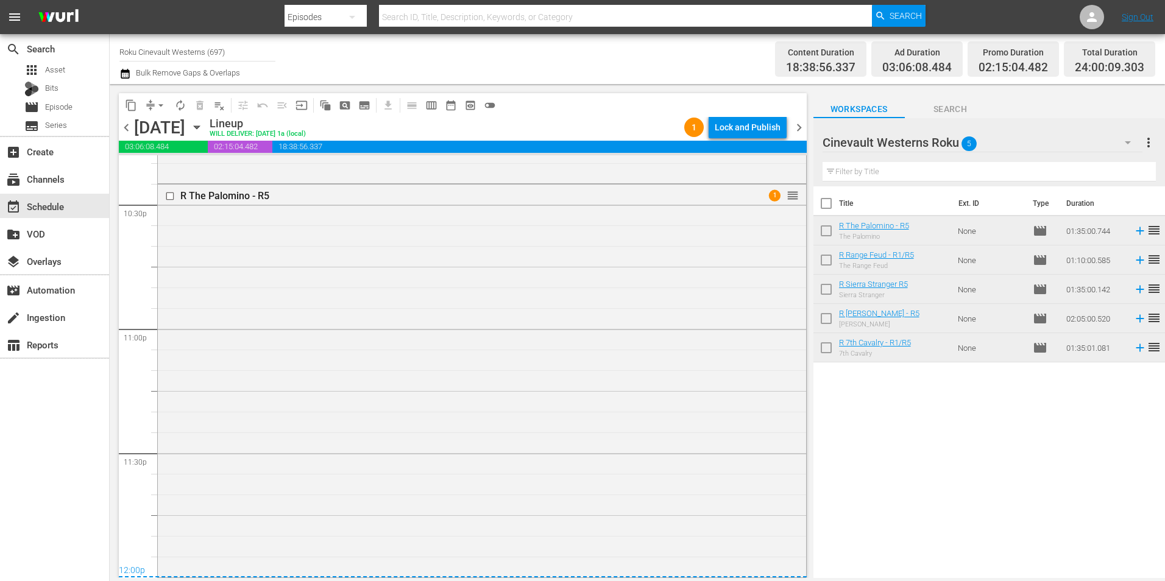
click at [755, 122] on div "Lock and Publish" at bounding box center [748, 127] width 66 height 22
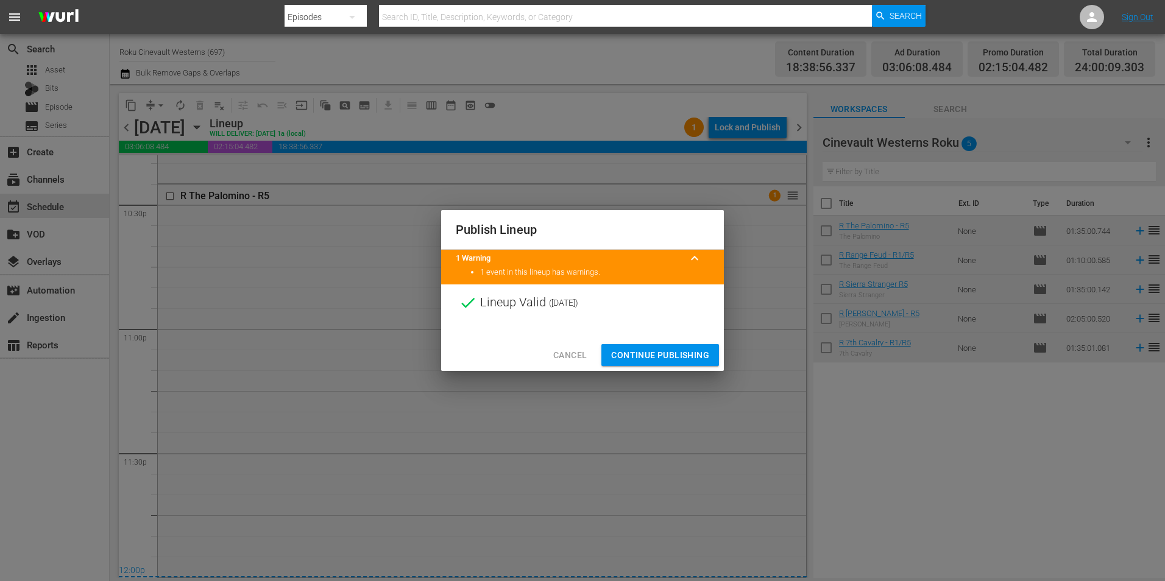
click at [663, 359] on span "Continue Publishing" at bounding box center [660, 355] width 98 height 15
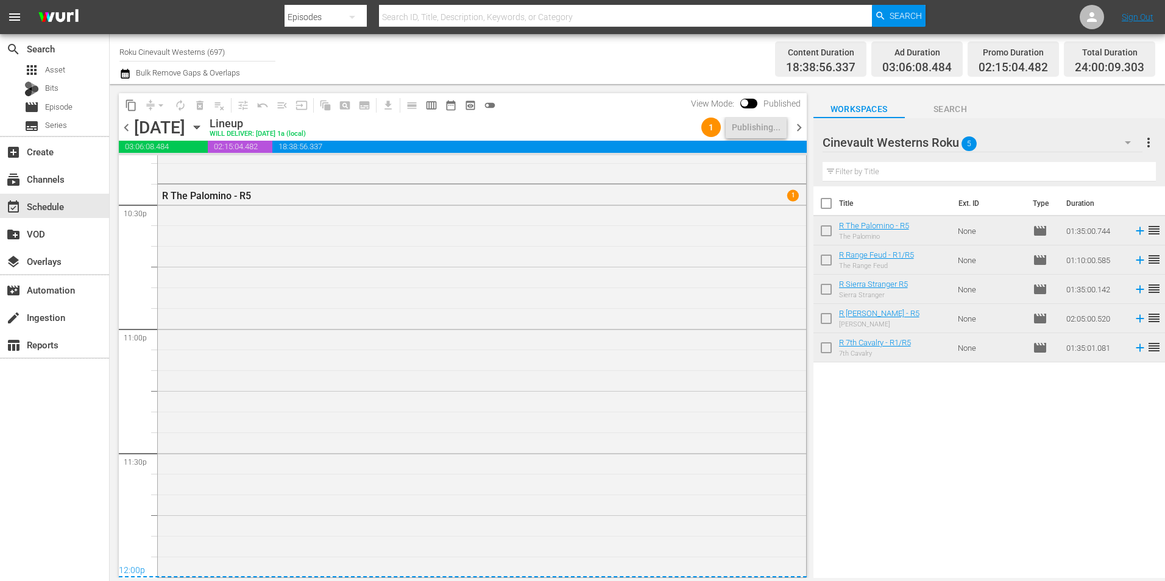
click at [166, 34] on nav "menu Search By Episodes Search ID, Title, Description, Keywords, or Category Se…" at bounding box center [582, 17] width 1165 height 34
click at [161, 51] on input "Roku Cinevault Westerns (697)" at bounding box center [197, 51] width 156 height 29
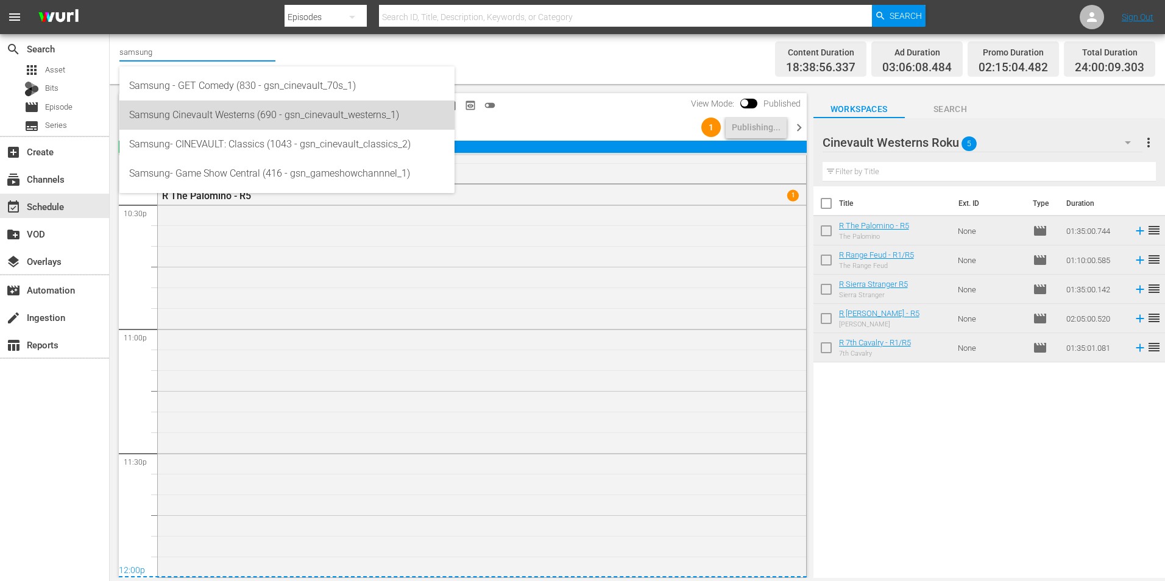
click at [232, 119] on div "Samsung Cinevault Westerns (690 - gsn_cinevault_westerns_1)" at bounding box center [287, 115] width 316 height 29
type input "Samsung Cinevault Westerns (690 - gsn_cinevault_westerns_1)"
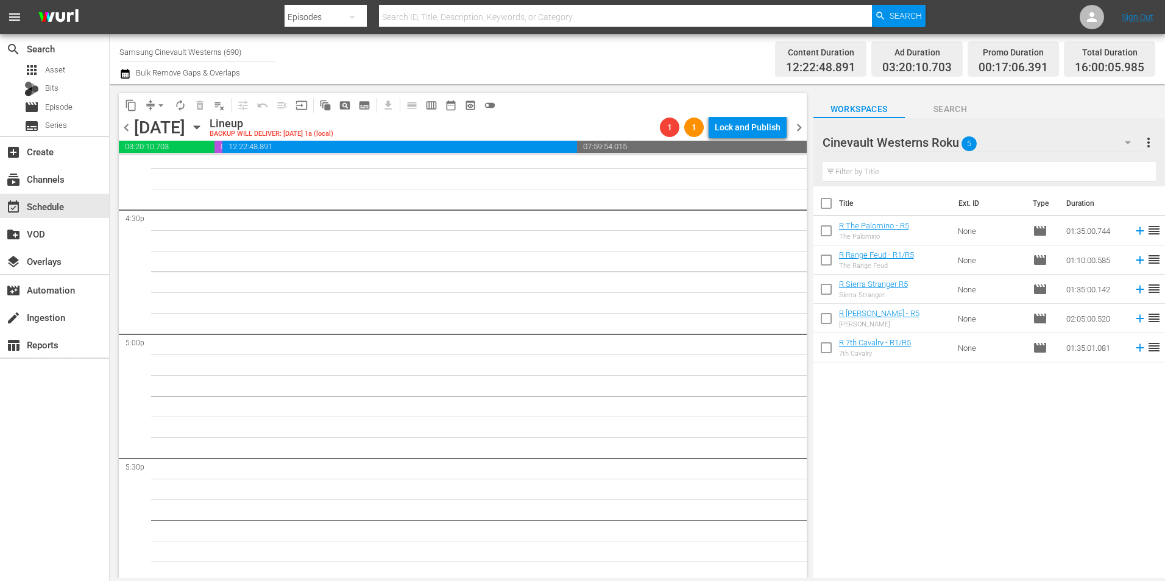
scroll to position [3898, 0]
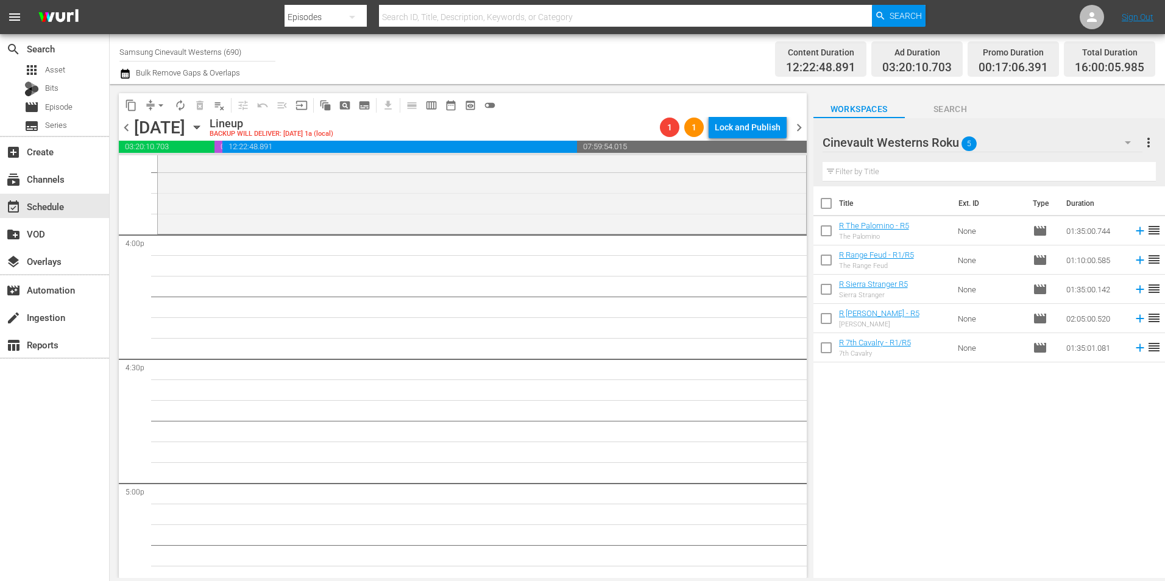
click at [1030, 139] on div "Cinevault Westerns Roku 5" at bounding box center [983, 143] width 320 height 34
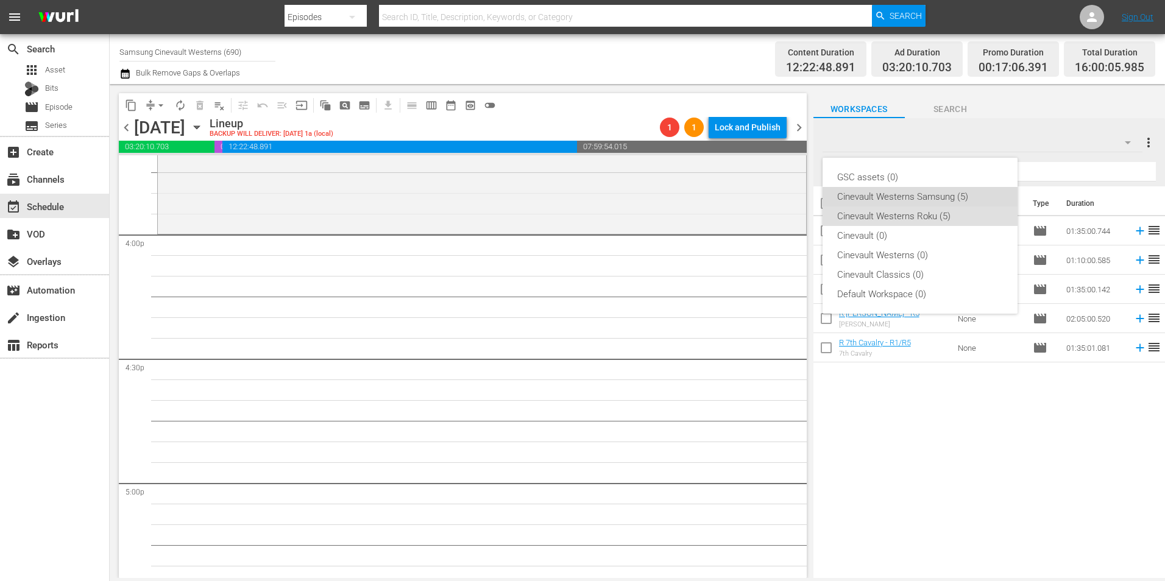
click at [937, 199] on div "Cinevault Westerns Samsung (5)" at bounding box center [920, 196] width 166 height 19
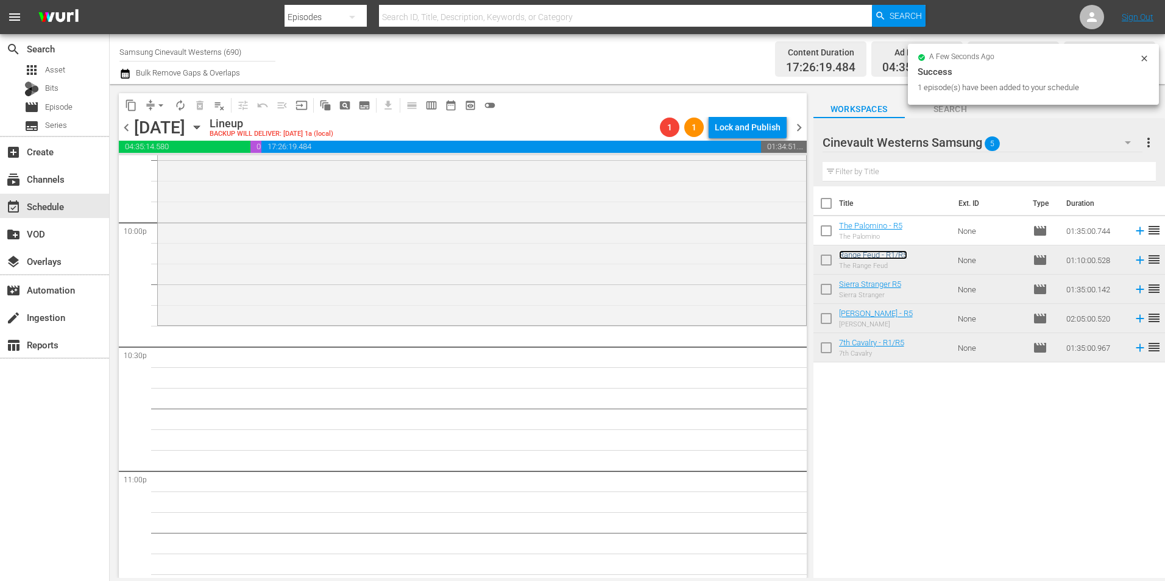
scroll to position [5422, 0]
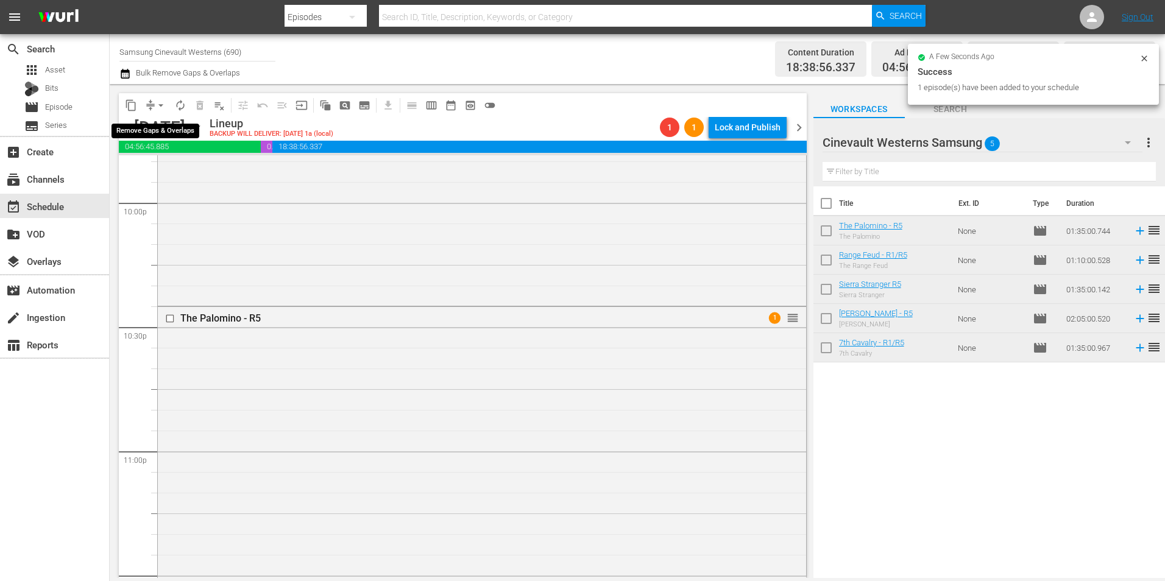
click at [159, 104] on span "arrow_drop_down" at bounding box center [161, 105] width 12 height 12
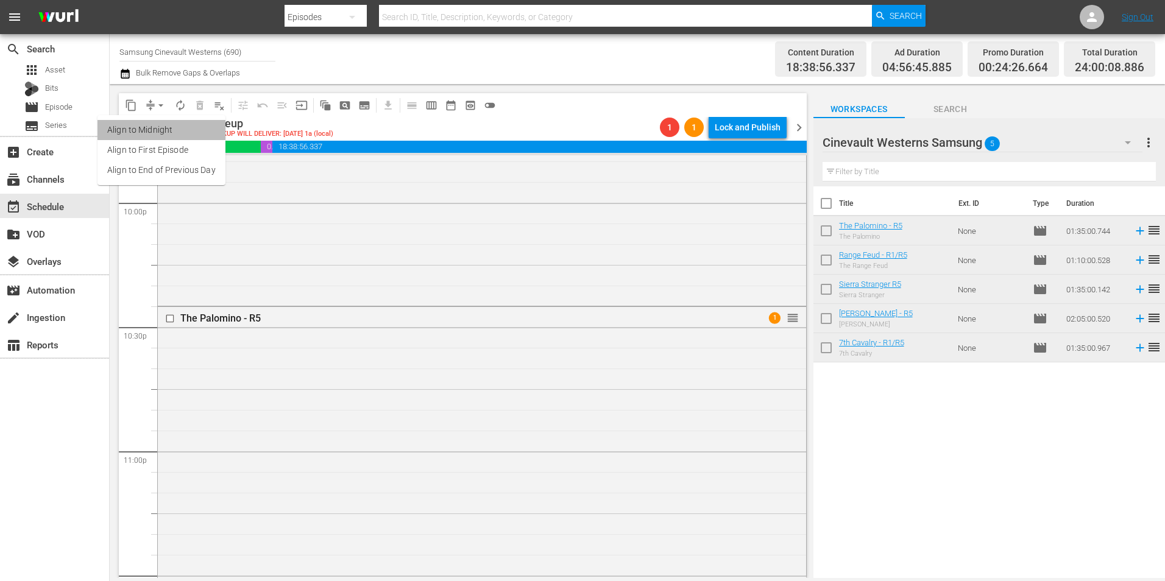
click at [167, 122] on li "Align to Midnight" at bounding box center [161, 130] width 128 height 20
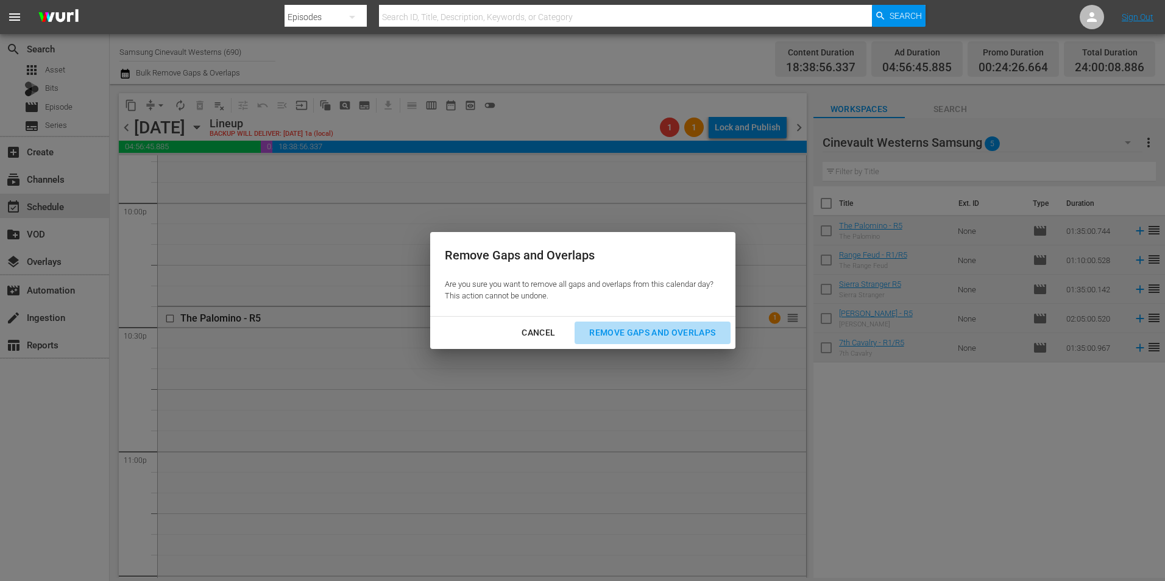
click at [630, 331] on div "Remove Gaps and Overlaps" at bounding box center [652, 332] width 146 height 15
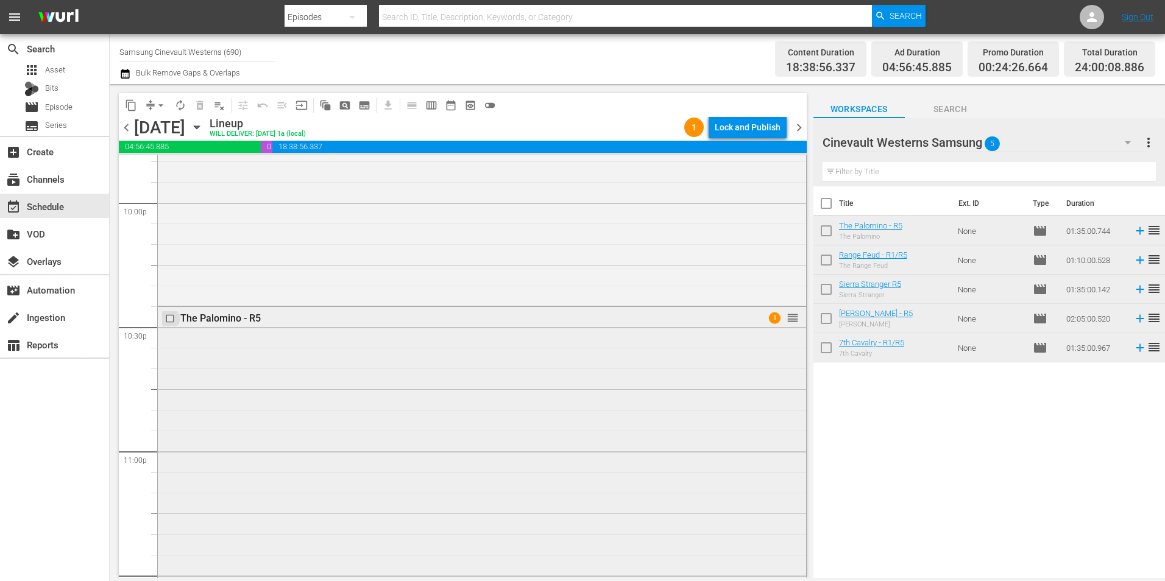
click at [172, 321] on input "checkbox" at bounding box center [171, 319] width 13 height 10
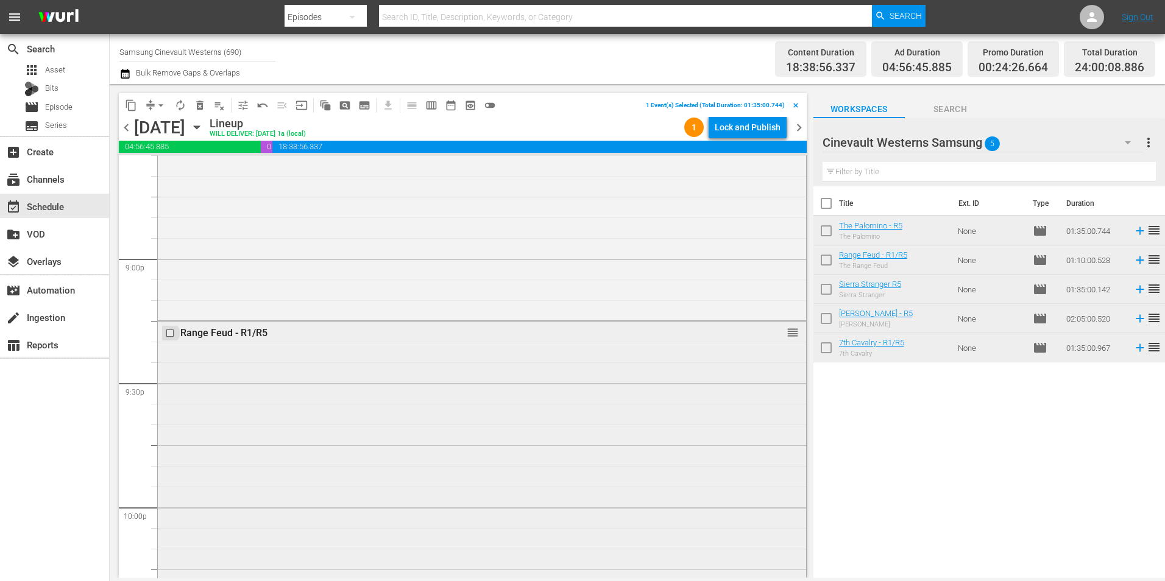
click at [168, 336] on input "checkbox" at bounding box center [171, 333] width 13 height 10
click at [168, 246] on input "checkbox" at bounding box center [171, 244] width 13 height 10
click at [173, 216] on input "checkbox" at bounding box center [171, 214] width 13 height 10
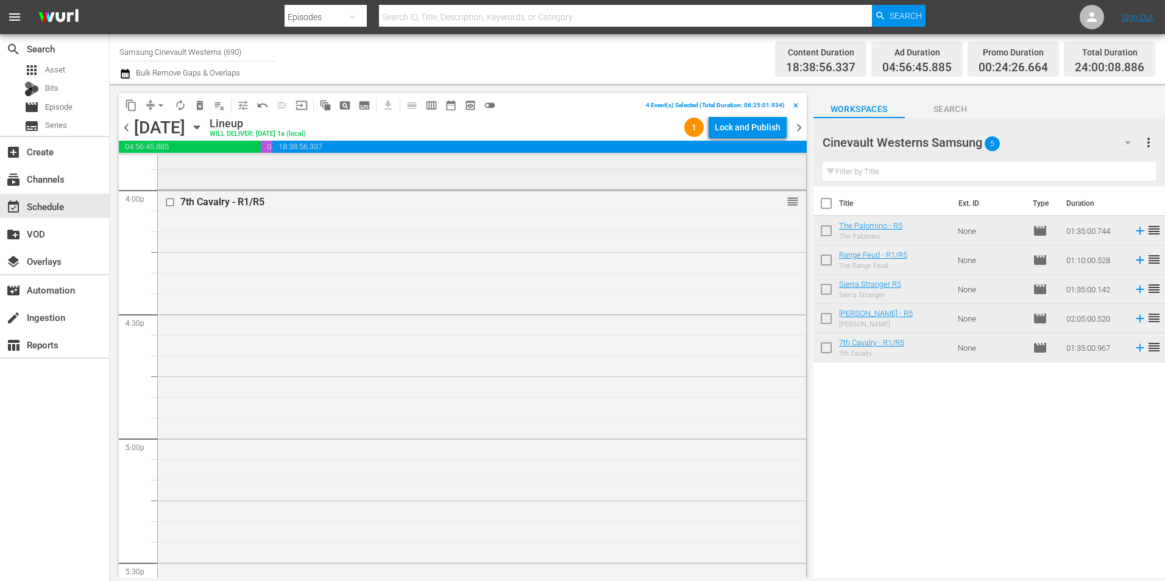
scroll to position [3837, 0]
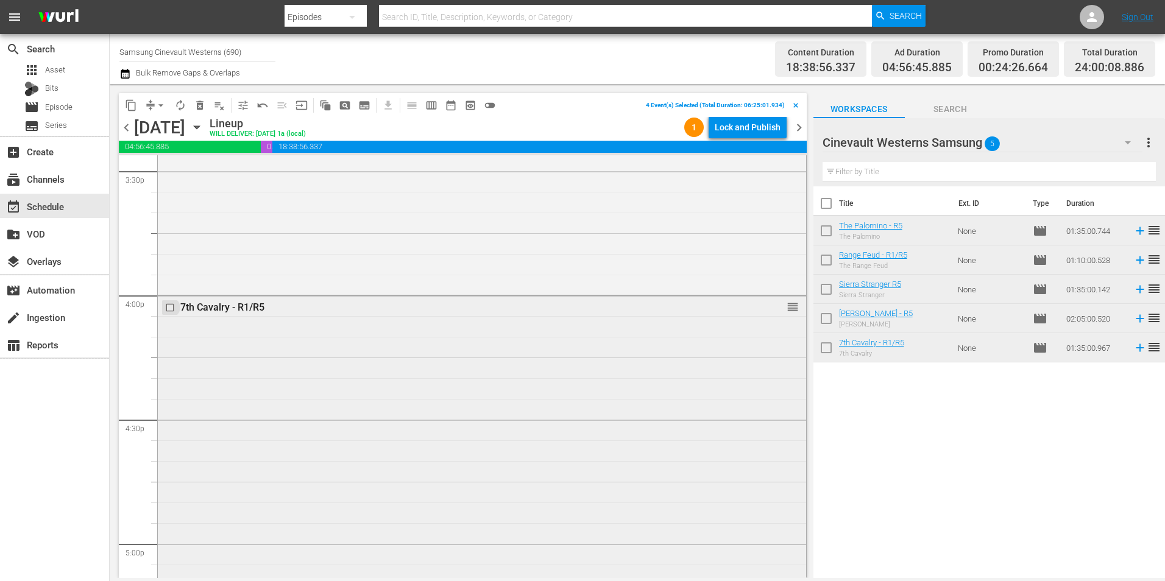
click at [171, 308] on input "checkbox" at bounding box center [171, 308] width 13 height 10
click at [129, 102] on span "content_copy" at bounding box center [131, 105] width 12 height 12
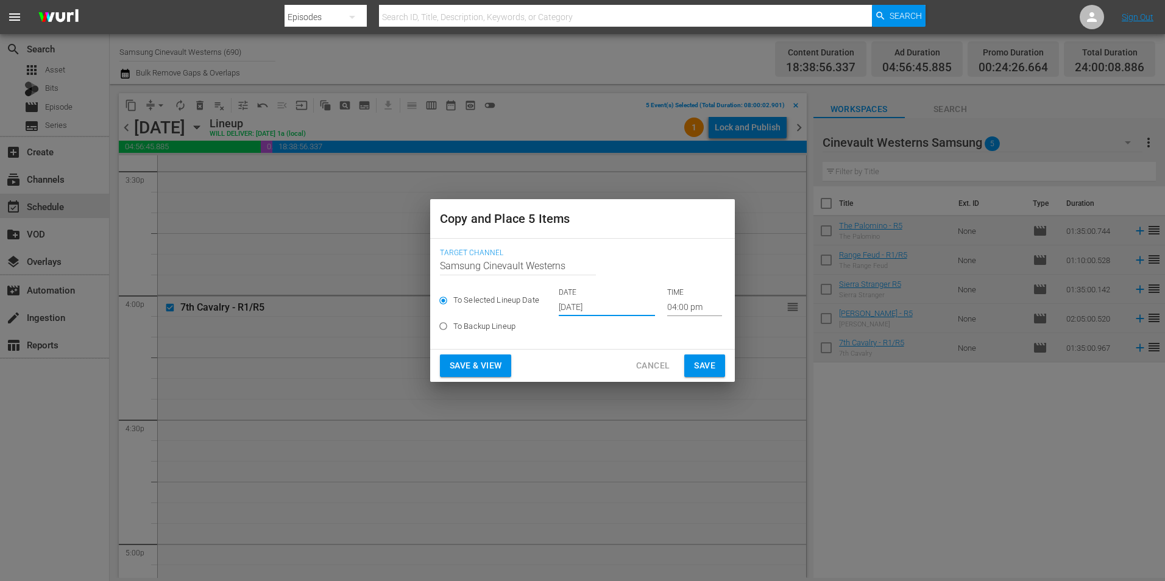
click at [600, 303] on input "[DATE]" at bounding box center [607, 307] width 96 height 18
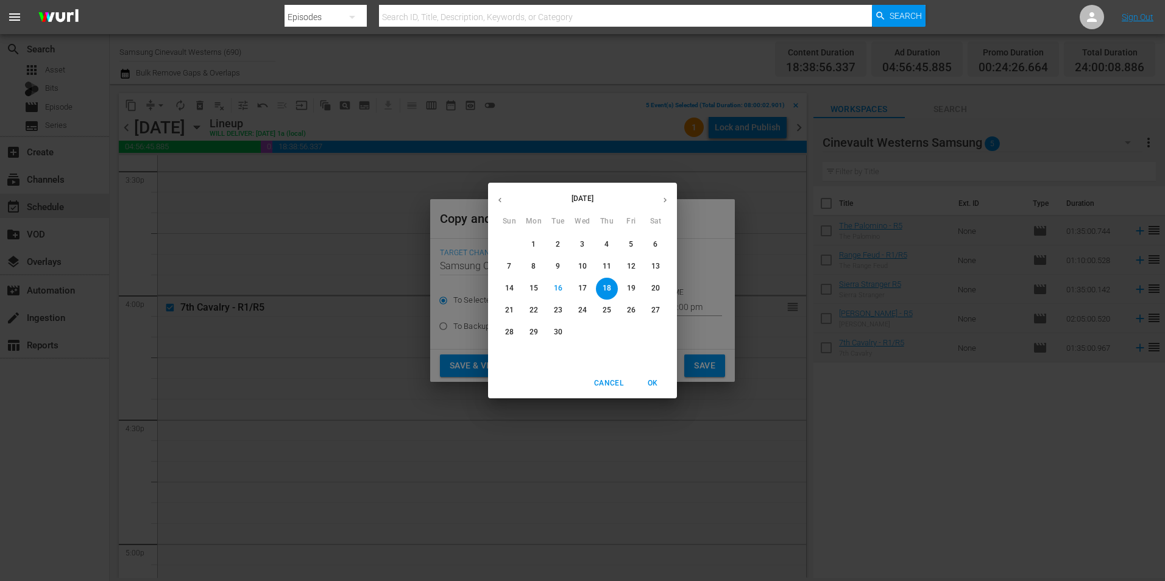
click at [503, 331] on span "28" at bounding box center [509, 332] width 22 height 10
type input "[DATE]"
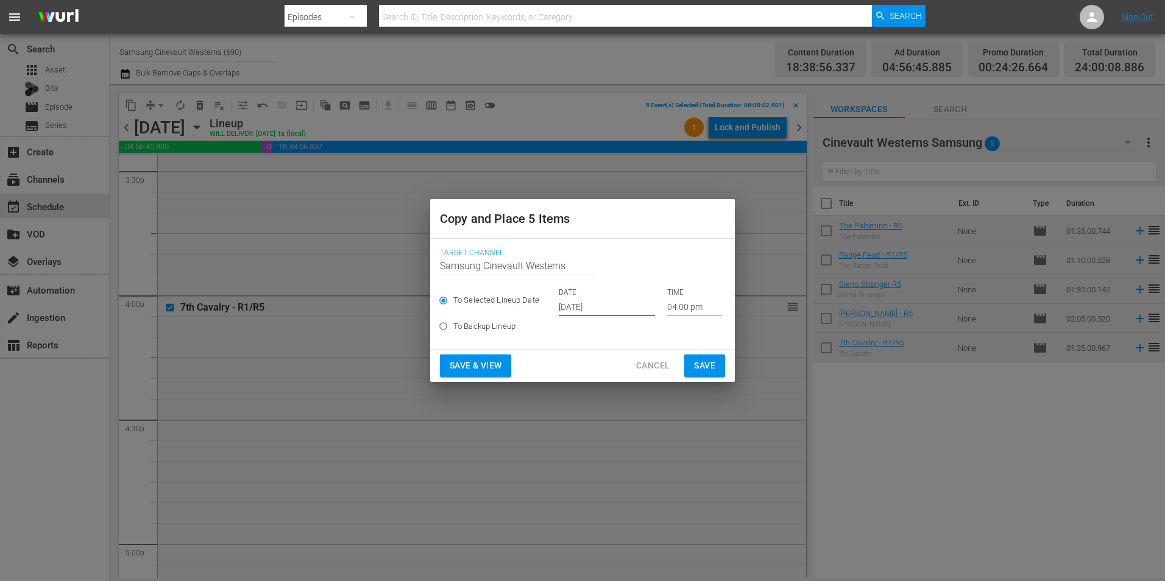
click at [678, 312] on input "04:00 pm" at bounding box center [694, 307] width 55 height 18
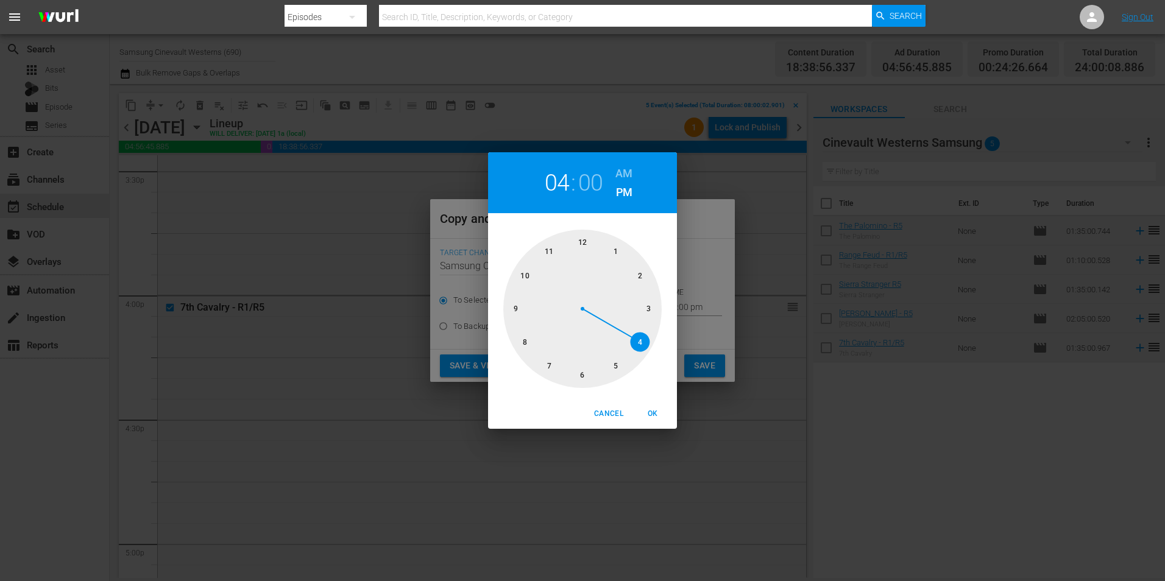
click at [586, 250] on div at bounding box center [582, 309] width 158 height 158
click at [623, 184] on h6 "PM" at bounding box center [624, 192] width 16 height 19
click at [623, 173] on h6 "AM" at bounding box center [623, 173] width 17 height 19
click at [652, 411] on span "OK" at bounding box center [652, 414] width 29 height 13
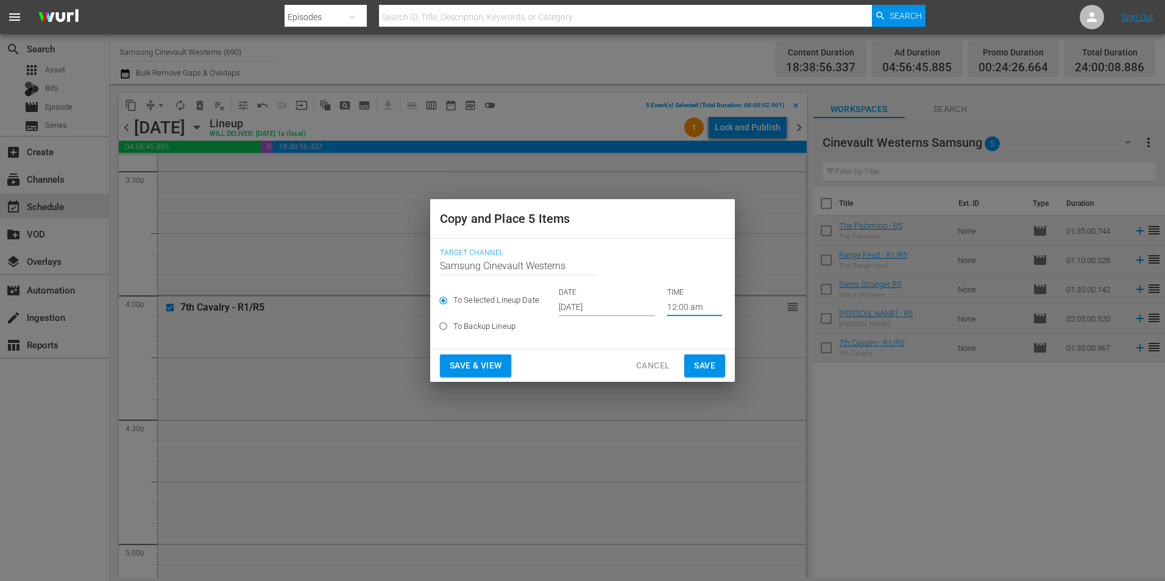
type input "12:00 am"
click at [706, 362] on span "Save" at bounding box center [704, 365] width 21 height 15
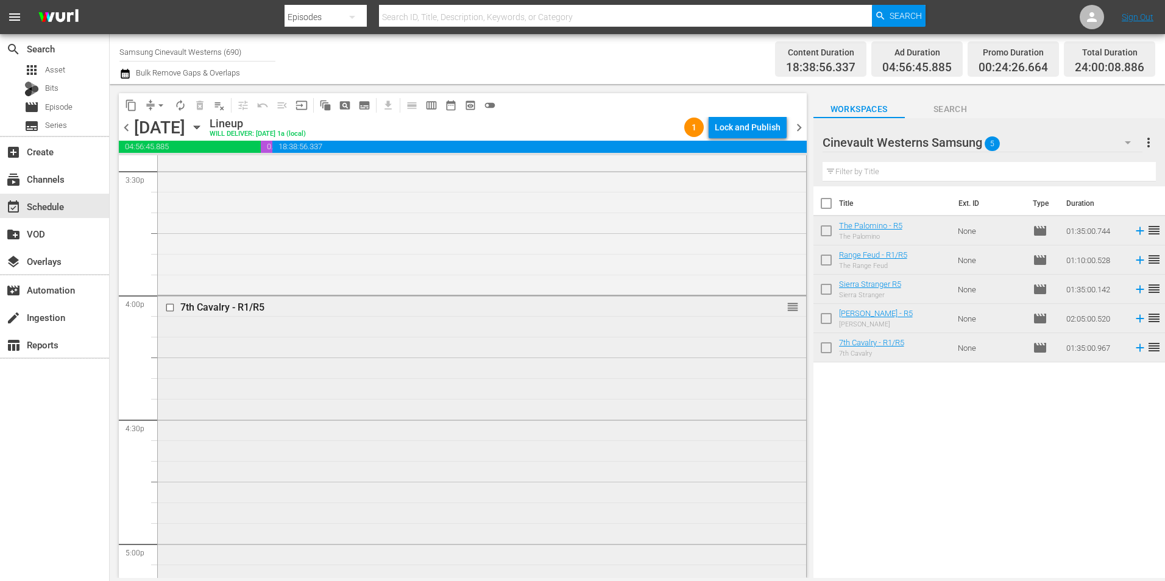
click at [169, 307] on input "checkbox" at bounding box center [171, 308] width 13 height 10
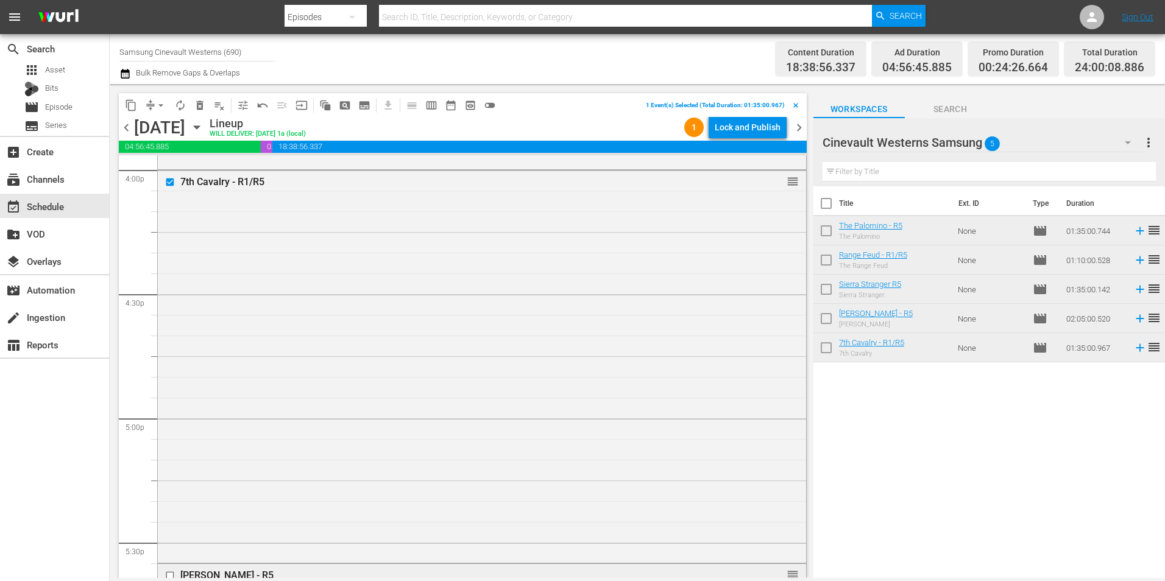
scroll to position [4142, 0]
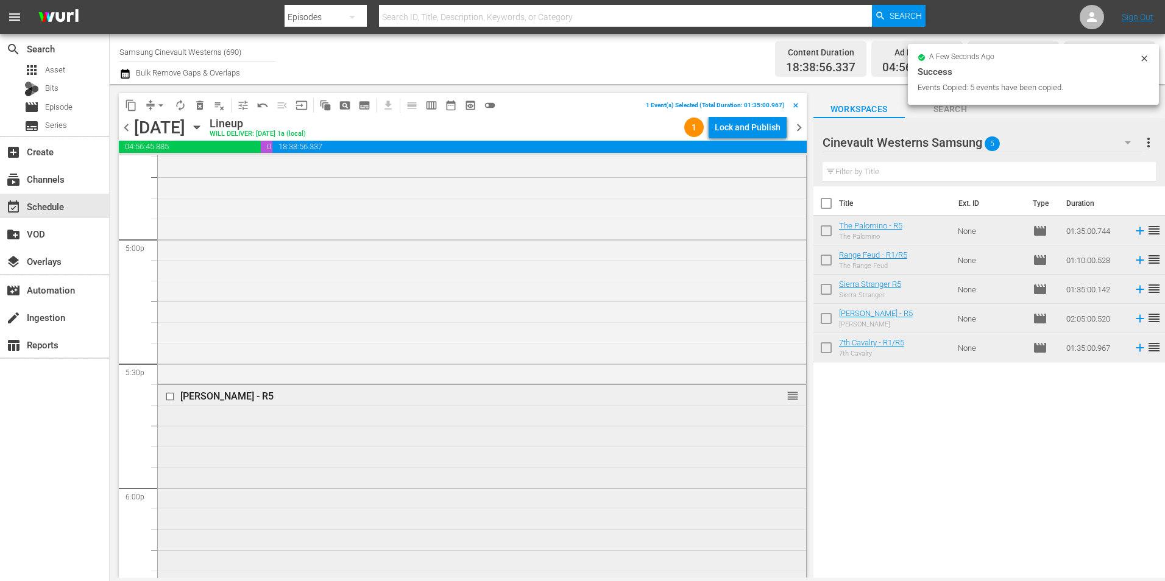
click at [170, 394] on input "checkbox" at bounding box center [171, 397] width 13 height 10
click at [170, 548] on input "checkbox" at bounding box center [171, 549] width 13 height 10
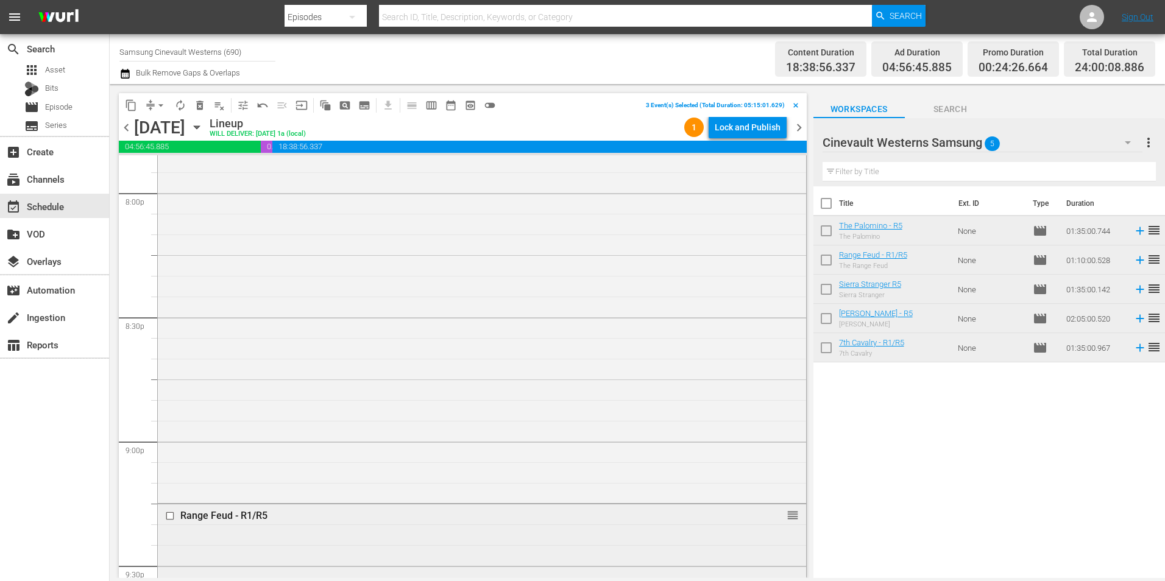
click at [169, 516] on input "checkbox" at bounding box center [171, 516] width 13 height 10
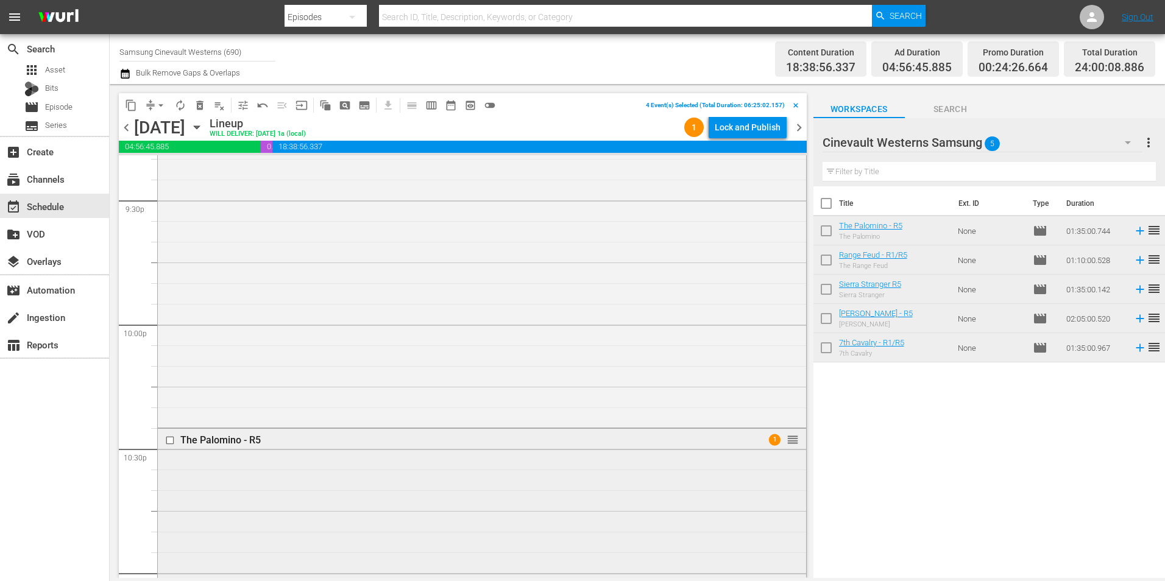
click at [166, 441] on input "checkbox" at bounding box center [171, 441] width 13 height 10
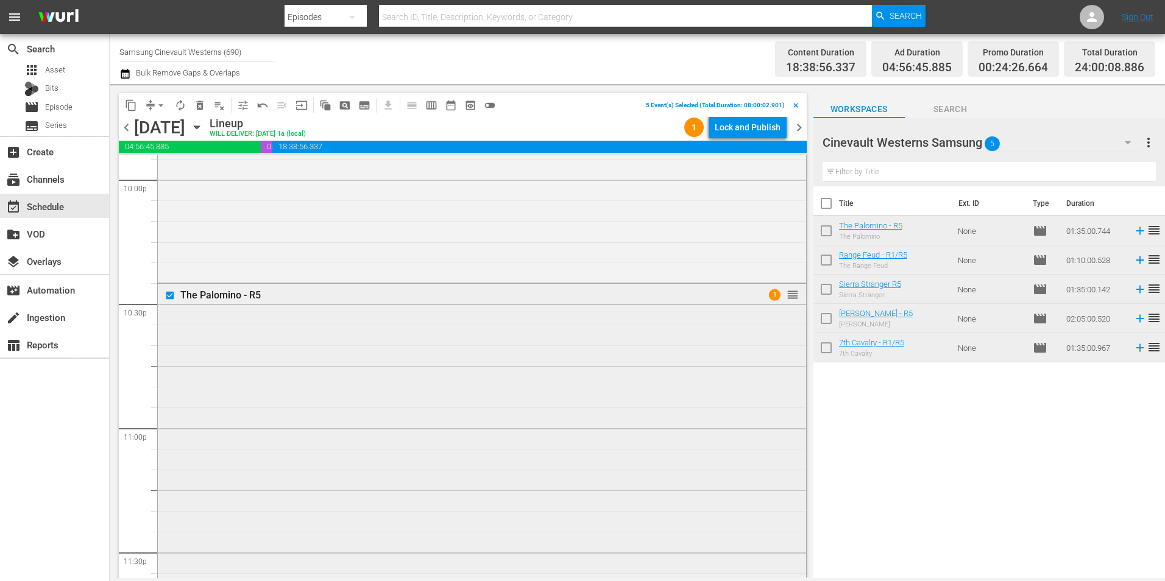
scroll to position [5544, 0]
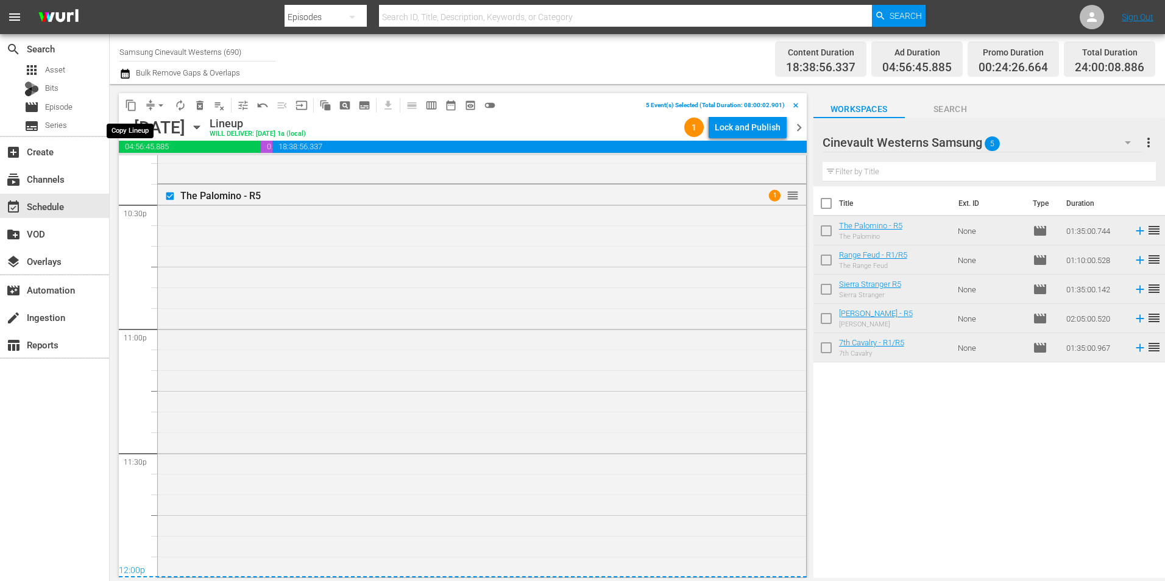
click at [127, 104] on span "content_copy" at bounding box center [131, 105] width 12 height 12
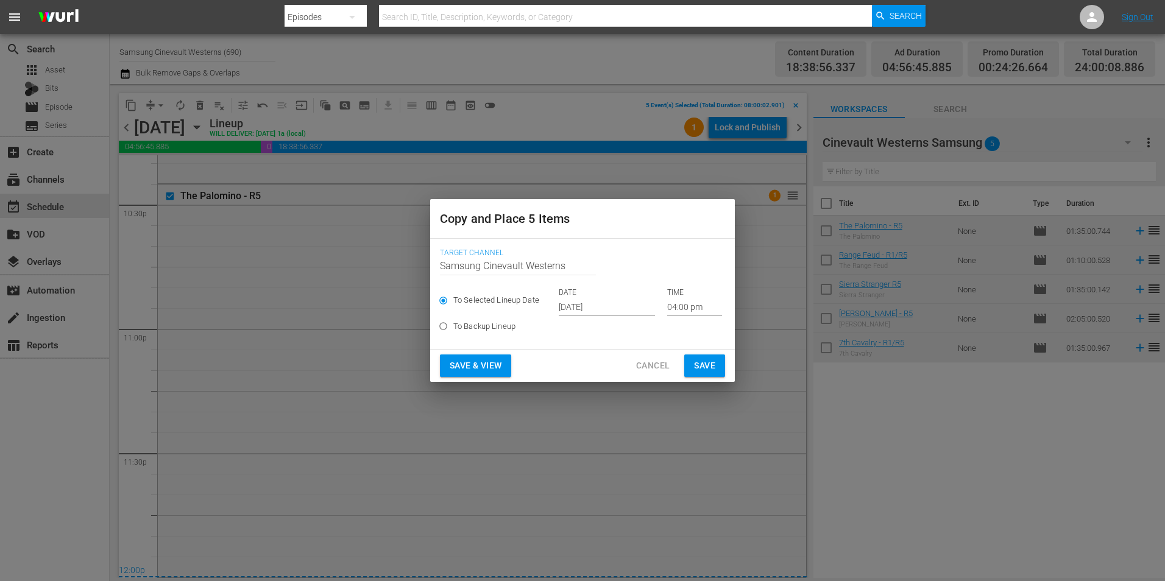
click at [598, 303] on input "[DATE]" at bounding box center [607, 307] width 96 height 18
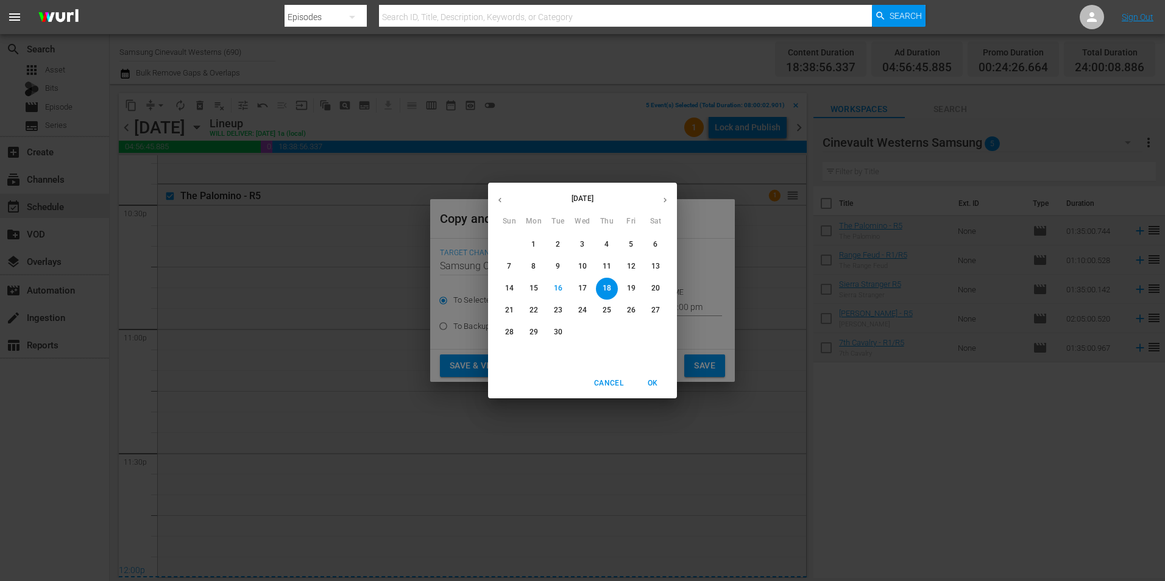
click at [534, 338] on button "29" at bounding box center [534, 333] width 22 height 22
type input "[DATE]"
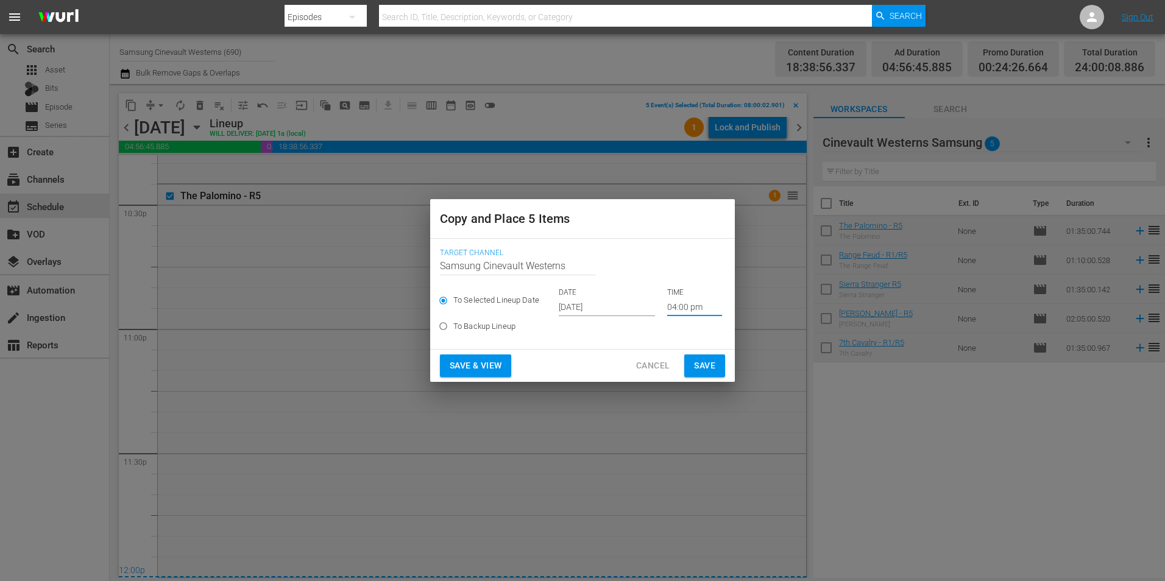
click at [689, 309] on input "04:00 pm" at bounding box center [694, 307] width 55 height 18
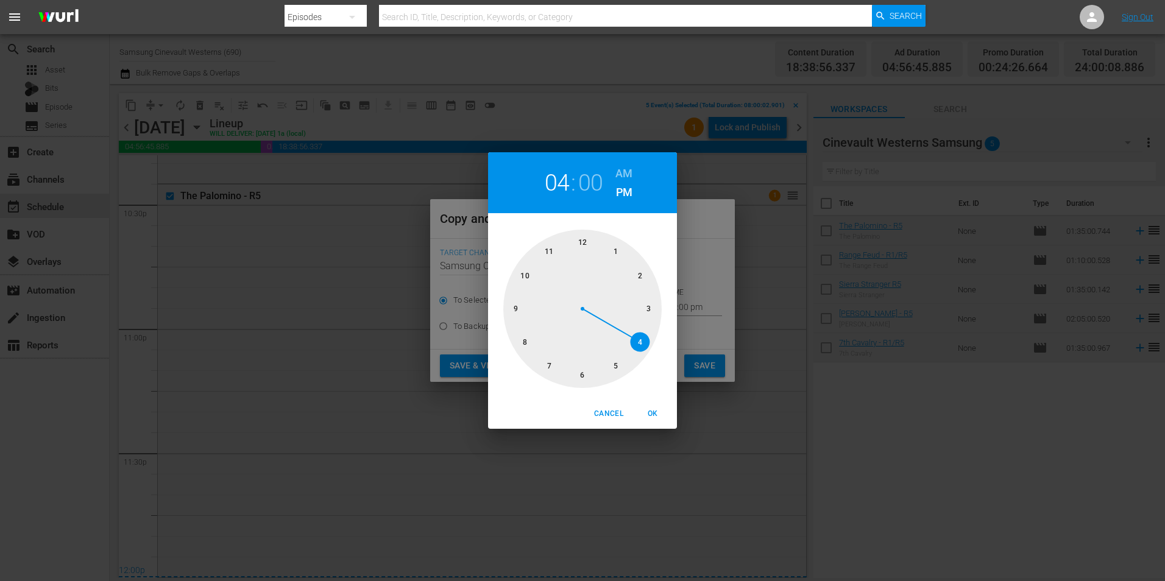
click at [522, 340] on div at bounding box center [582, 309] width 158 height 158
click at [627, 174] on h6 "AM" at bounding box center [623, 173] width 17 height 19
click at [653, 414] on span "OK" at bounding box center [652, 414] width 29 height 13
type input "08:00 am"
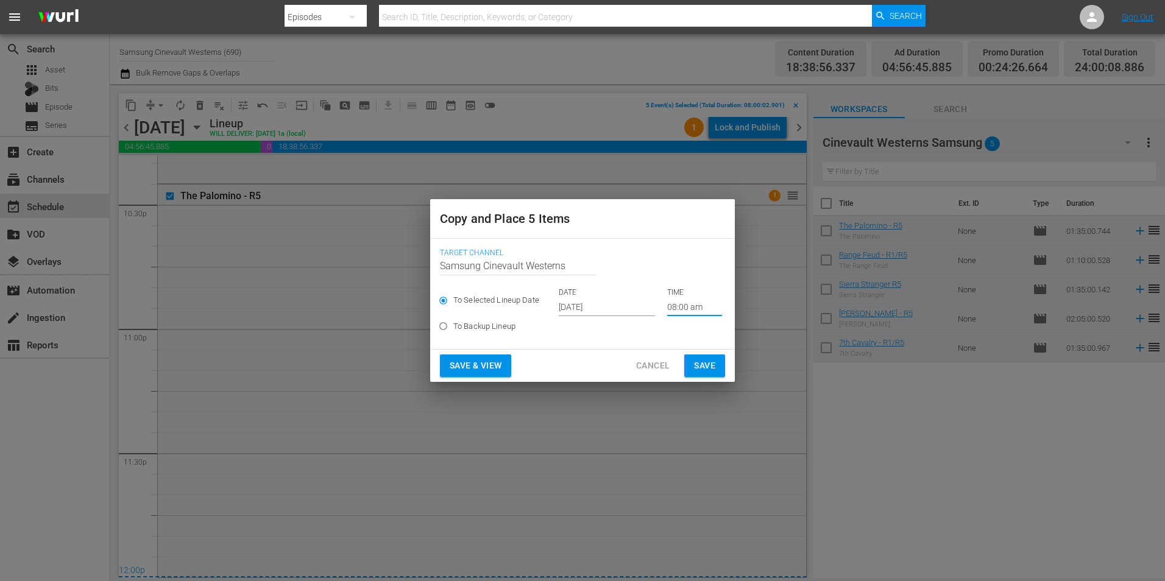
click at [718, 363] on button "Save" at bounding box center [704, 366] width 41 height 23
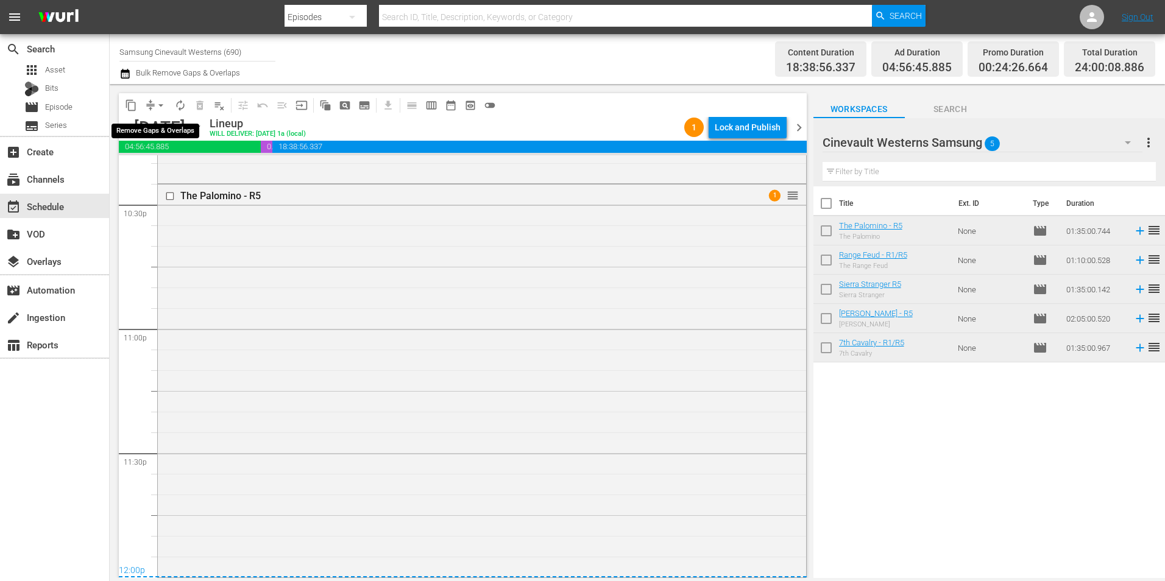
click at [164, 107] on span "arrow_drop_down" at bounding box center [161, 105] width 12 height 12
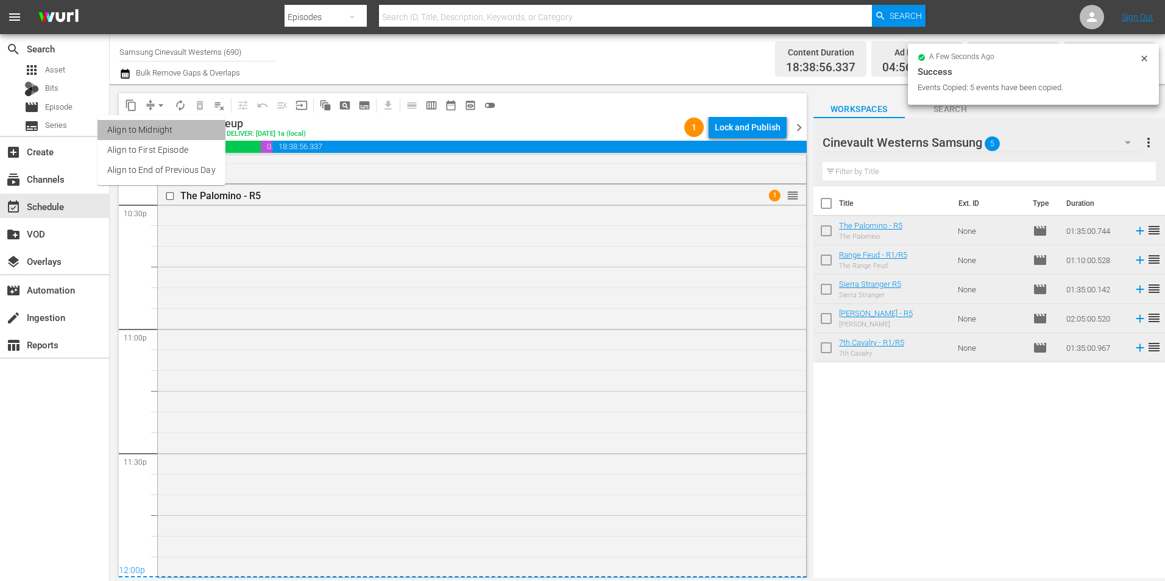
click at [193, 128] on li "Align to Midnight" at bounding box center [161, 130] width 128 height 20
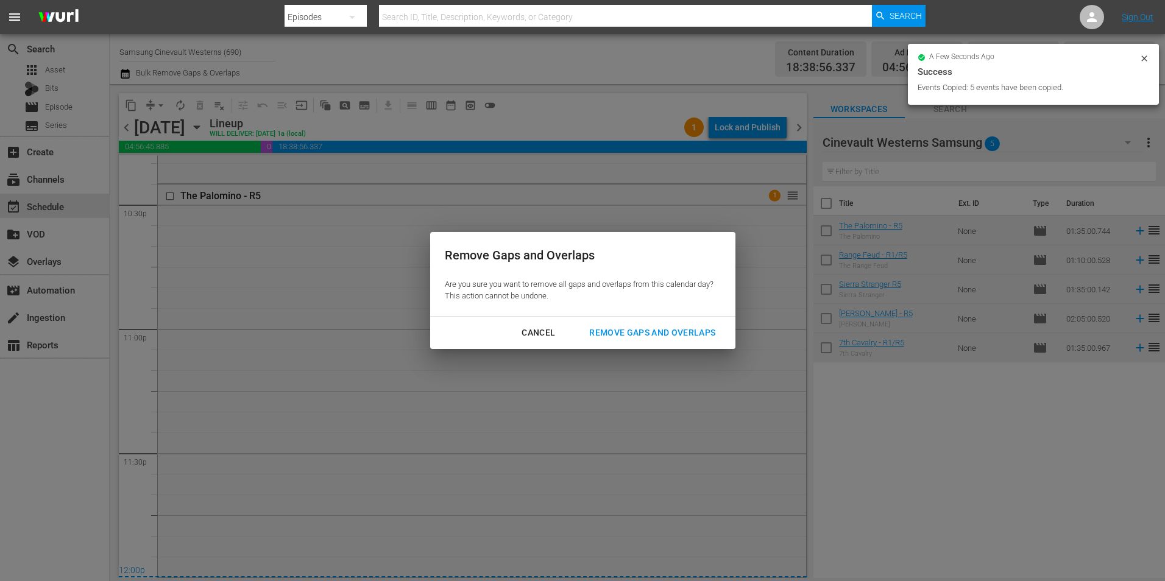
click at [682, 335] on div "Remove Gaps and Overlaps" at bounding box center [652, 332] width 146 height 15
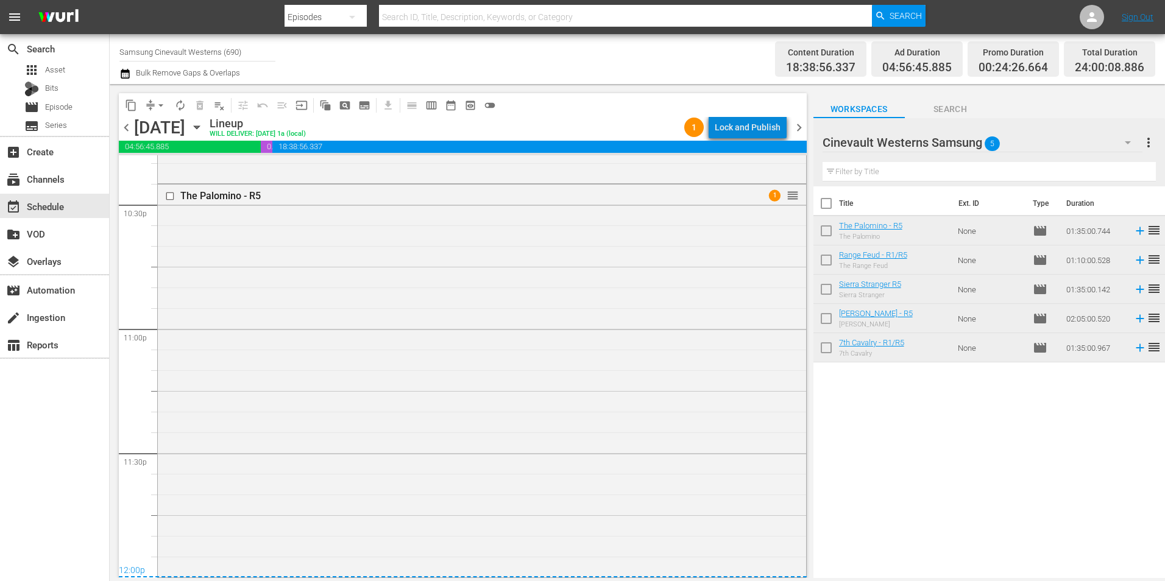
click at [760, 131] on div "Lock and Publish" at bounding box center [748, 127] width 66 height 22
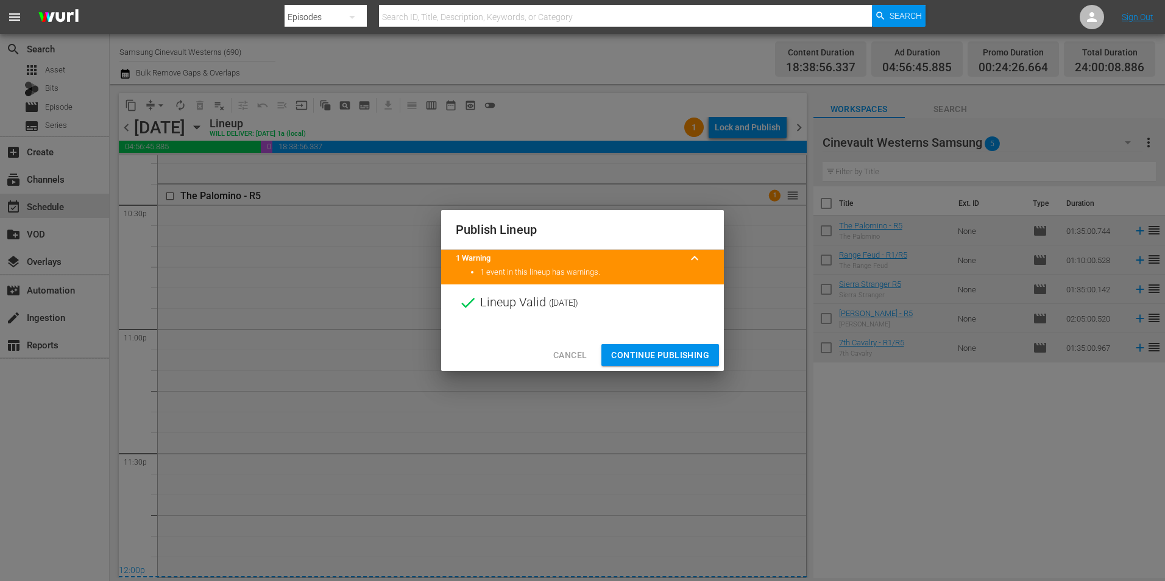
click at [681, 352] on span "Continue Publishing" at bounding box center [660, 355] width 98 height 15
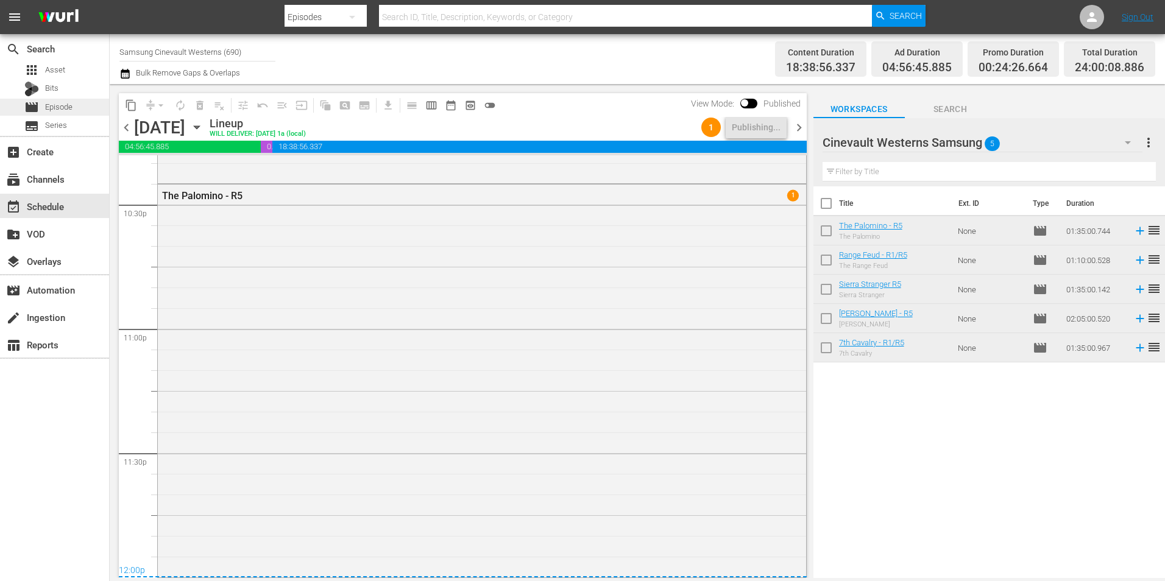
click at [55, 115] on div "movie Episode" at bounding box center [48, 107] width 48 height 17
